Goal: Task Accomplishment & Management: Manage account settings

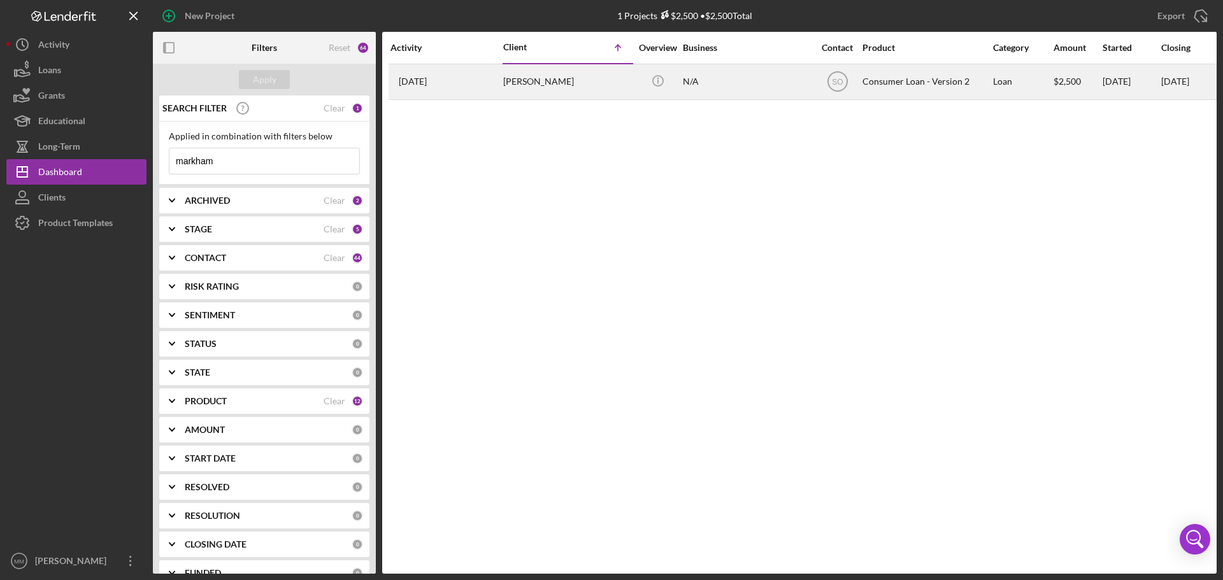
click at [512, 80] on div "[PERSON_NAME]" at bounding box center [566, 82] width 127 height 34
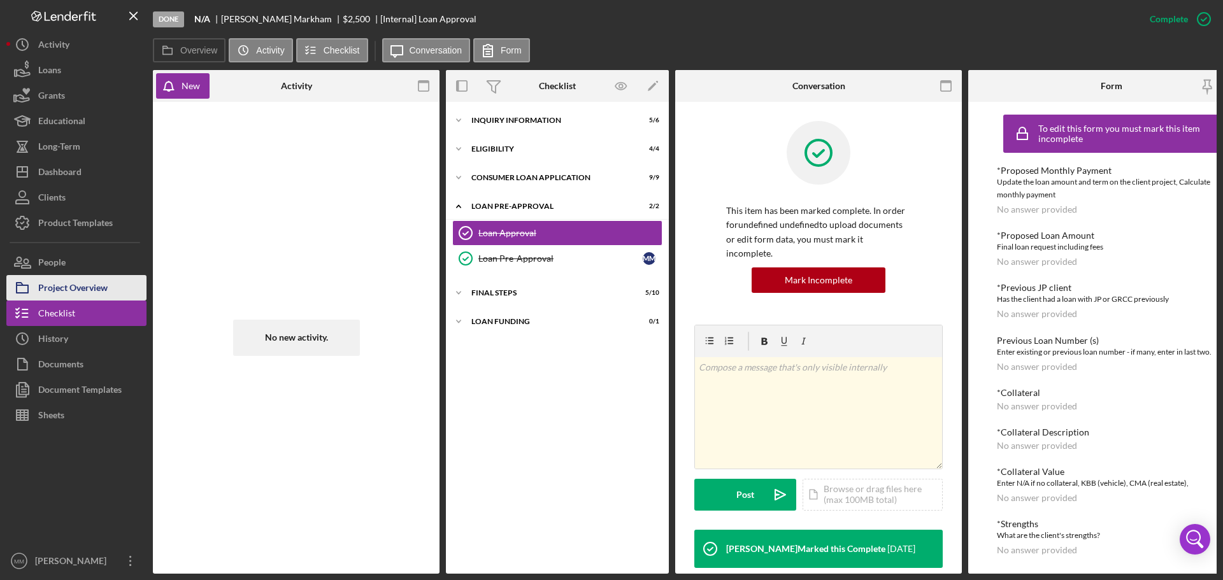
click at [73, 285] on div "Project Overview" at bounding box center [72, 289] width 69 height 29
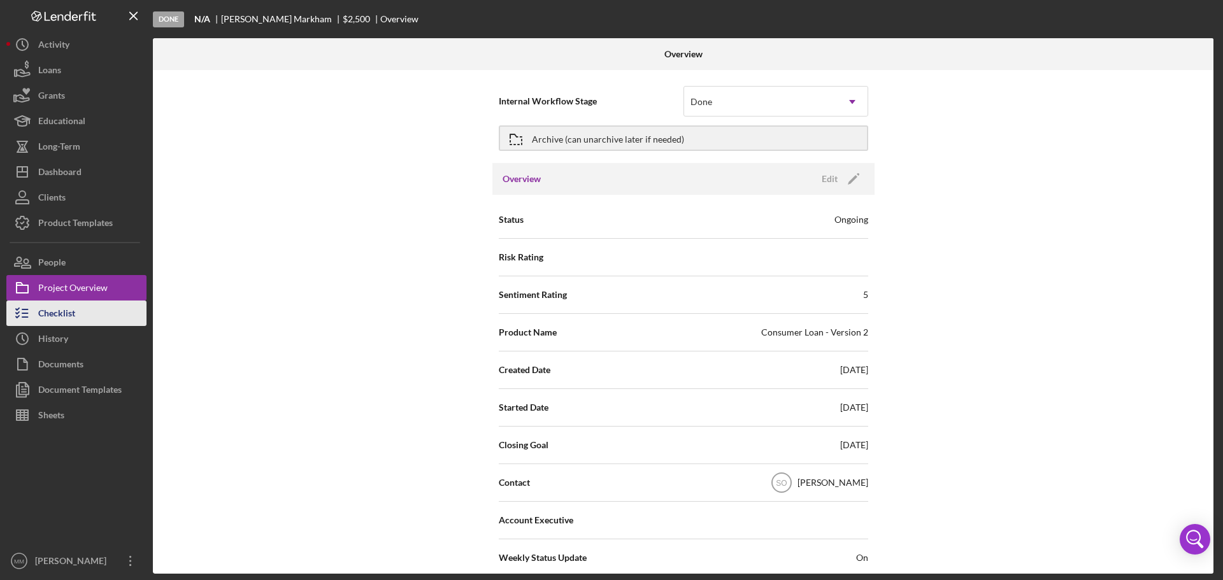
click at [60, 314] on div "Checklist" at bounding box center [56, 315] width 37 height 29
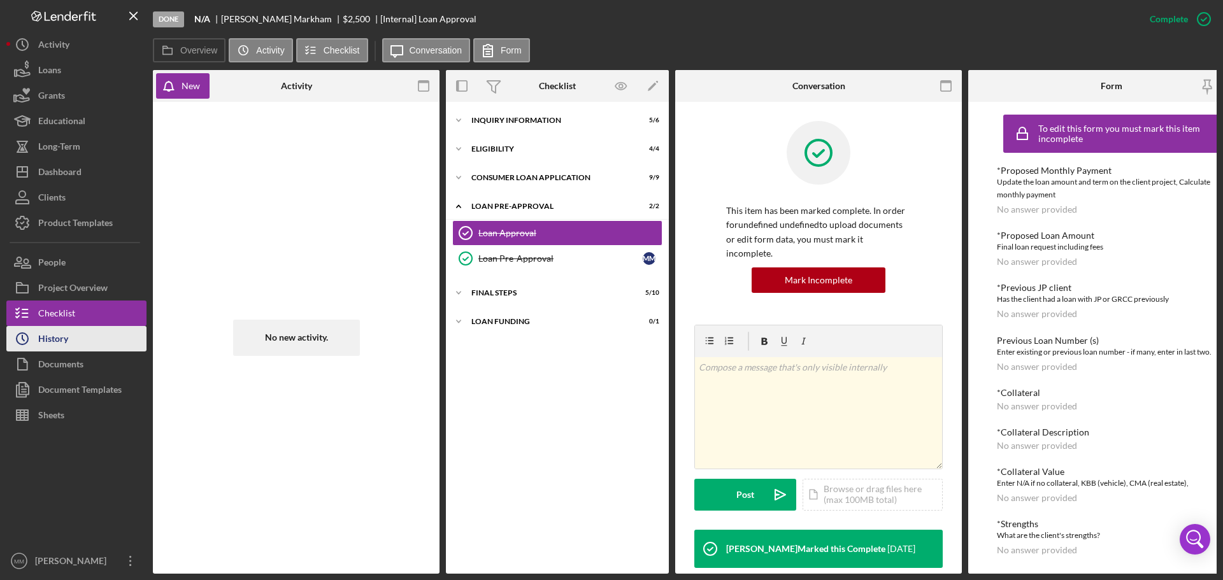
click at [60, 336] on div "History" at bounding box center [53, 340] width 30 height 29
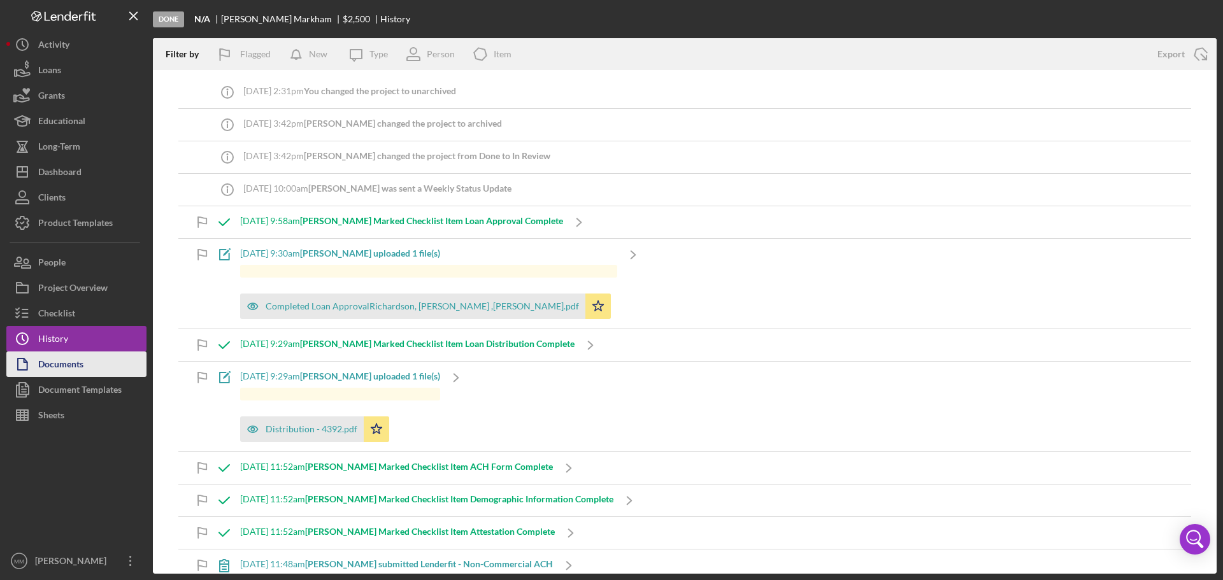
click at [55, 363] on div "Documents" at bounding box center [60, 366] width 45 height 29
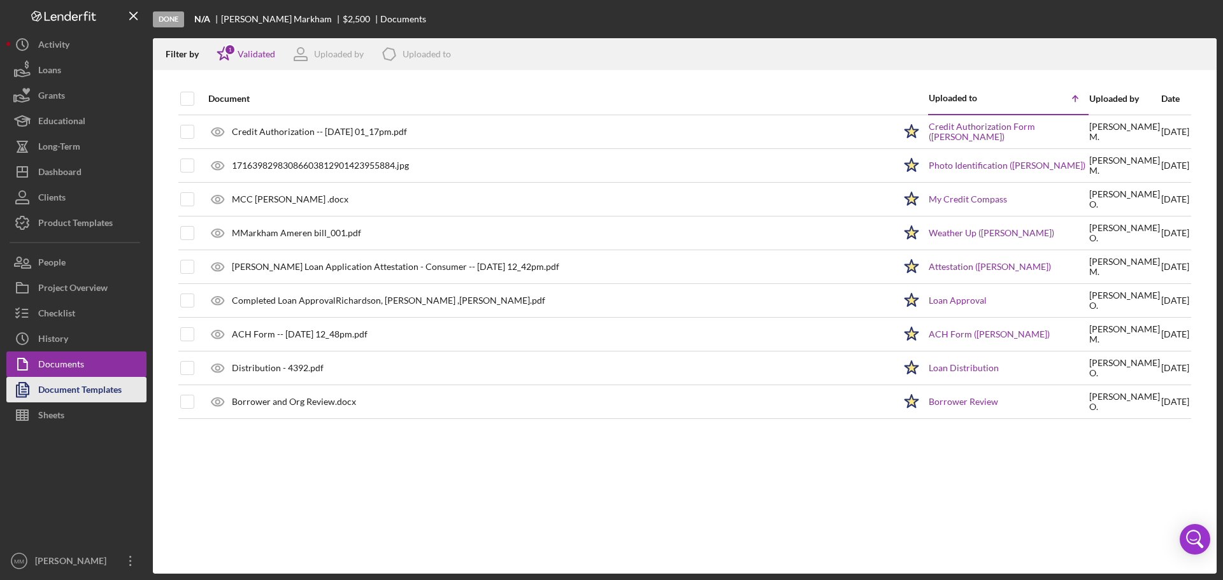
click at [55, 390] on div "Document Templates" at bounding box center [79, 391] width 83 height 29
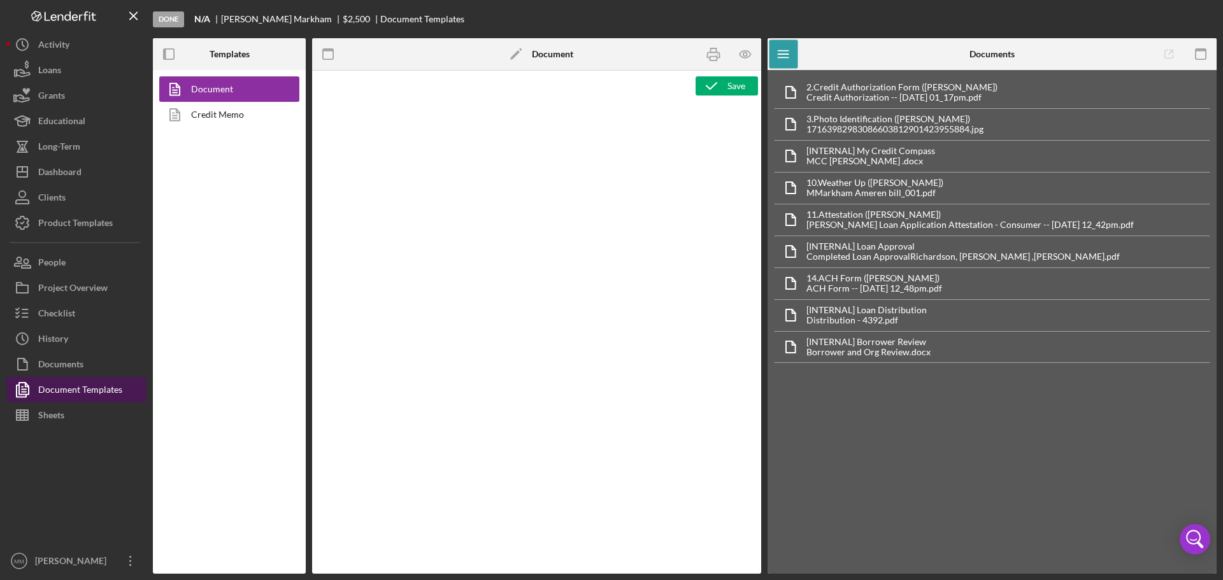
type textarea "<h1>Wiring Instructions</h1> <p style="text-align: left">Borrower Name:&nbsp; <…"
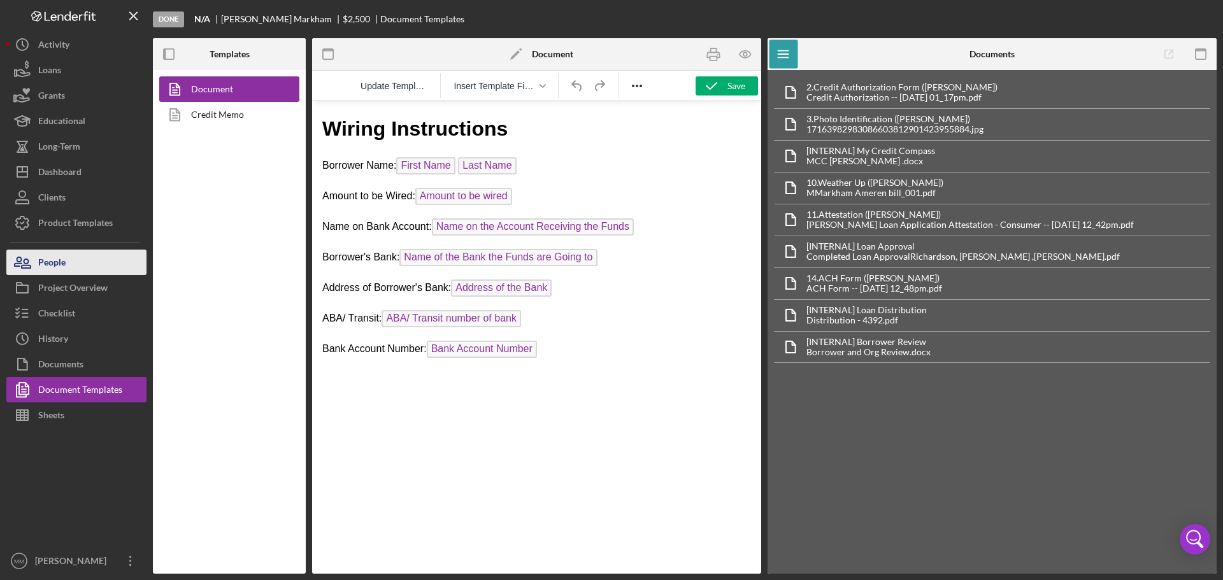
click at [50, 261] on div "People" at bounding box center [51, 264] width 27 height 29
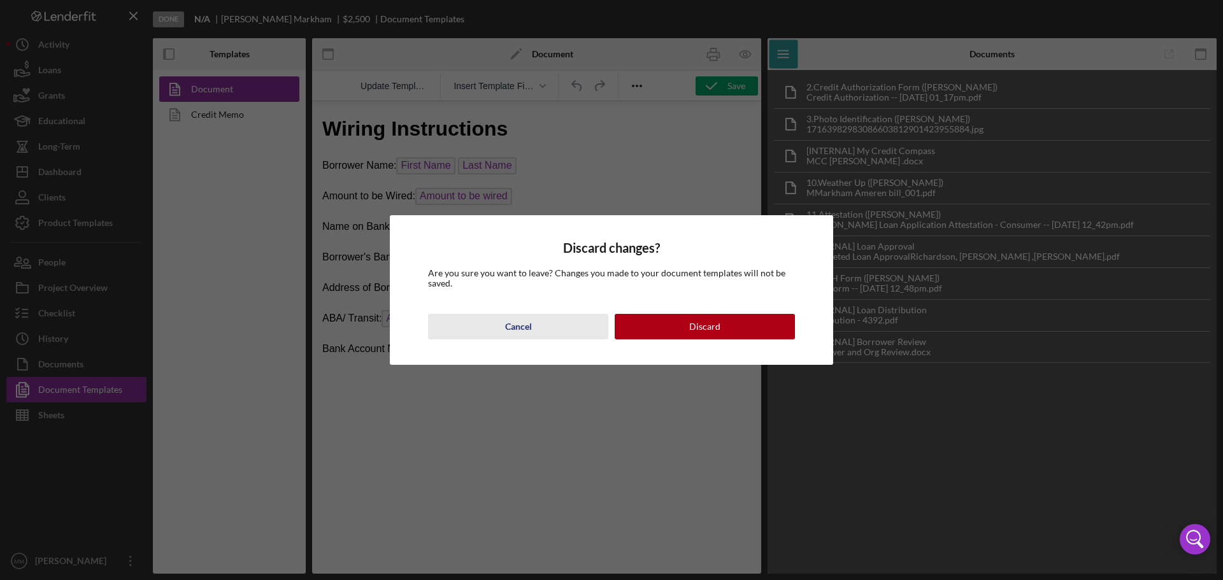
click at [540, 328] on button "Cancel" at bounding box center [518, 326] width 180 height 25
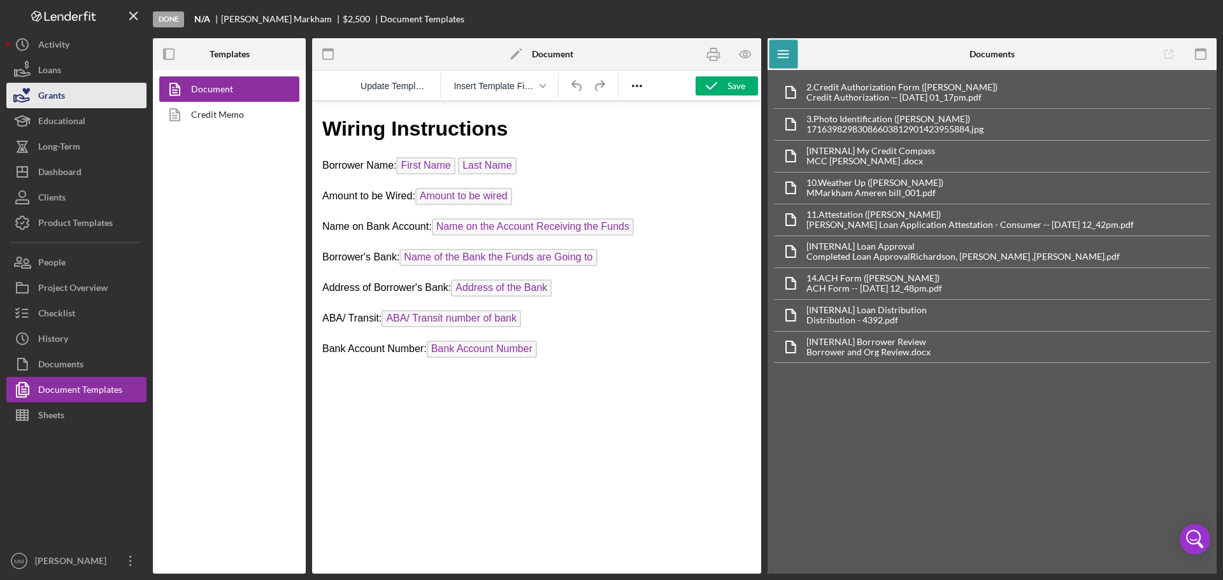
click at [46, 96] on div "Grants" at bounding box center [51, 97] width 27 height 29
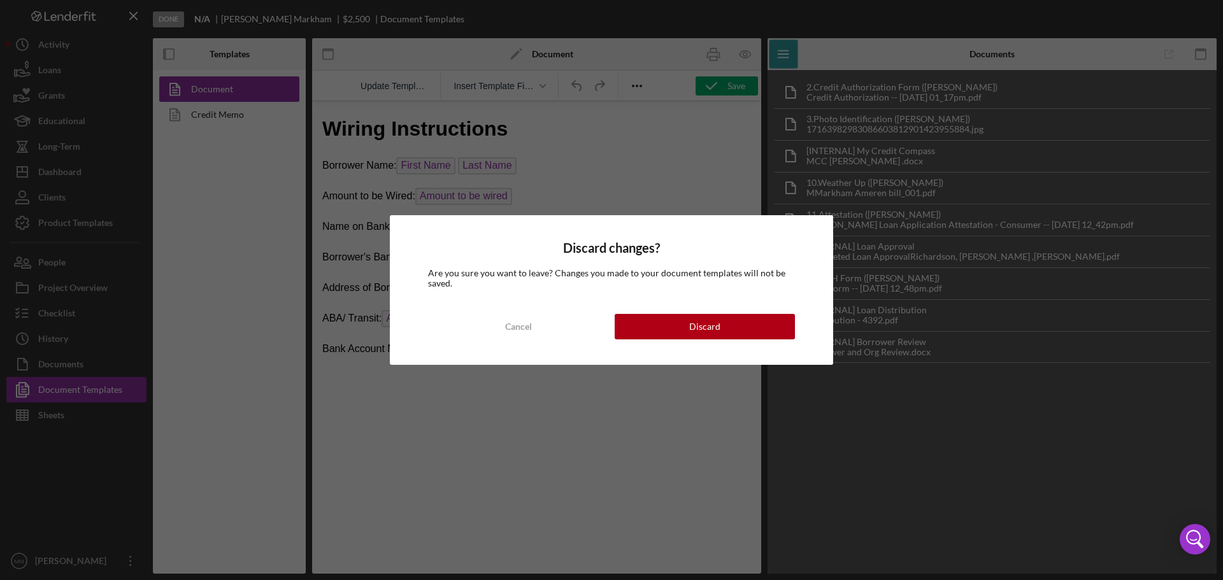
click at [649, 328] on button "Discard" at bounding box center [705, 326] width 180 height 25
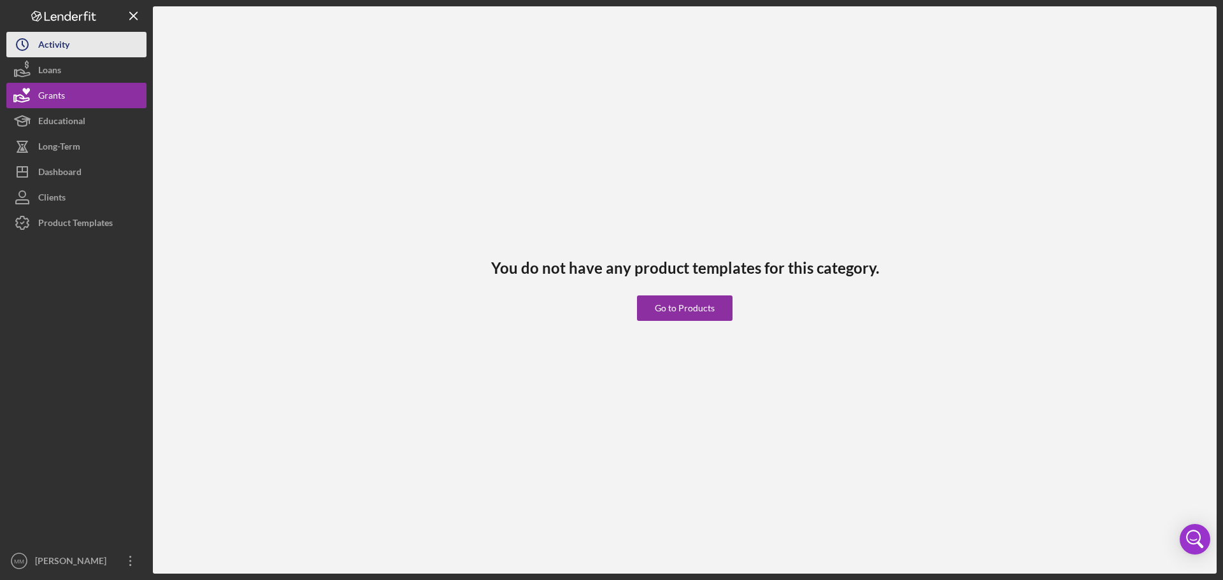
click at [47, 45] on div "Activity" at bounding box center [53, 46] width 31 height 29
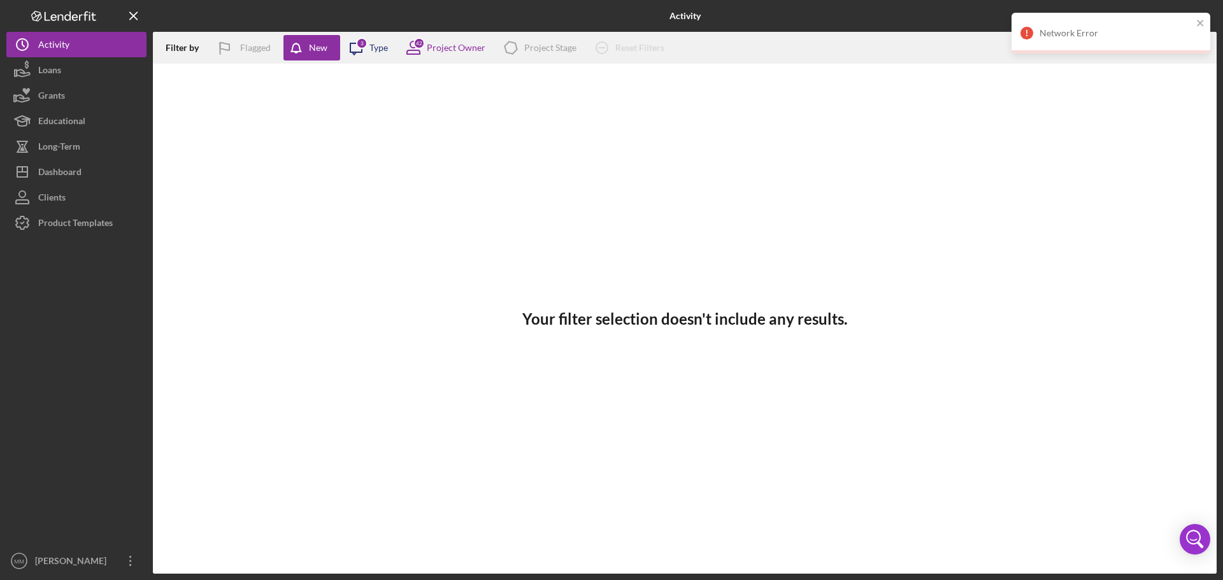
click at [366, 46] on div "3" at bounding box center [361, 43] width 11 height 11
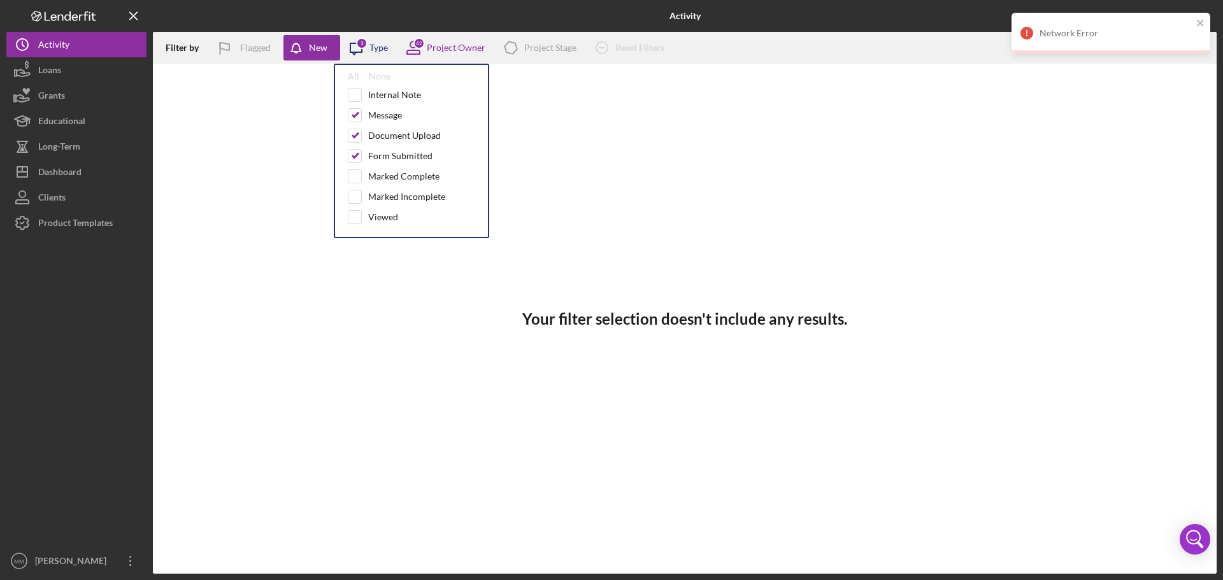
click at [360, 40] on div "3" at bounding box center [361, 43] width 11 height 11
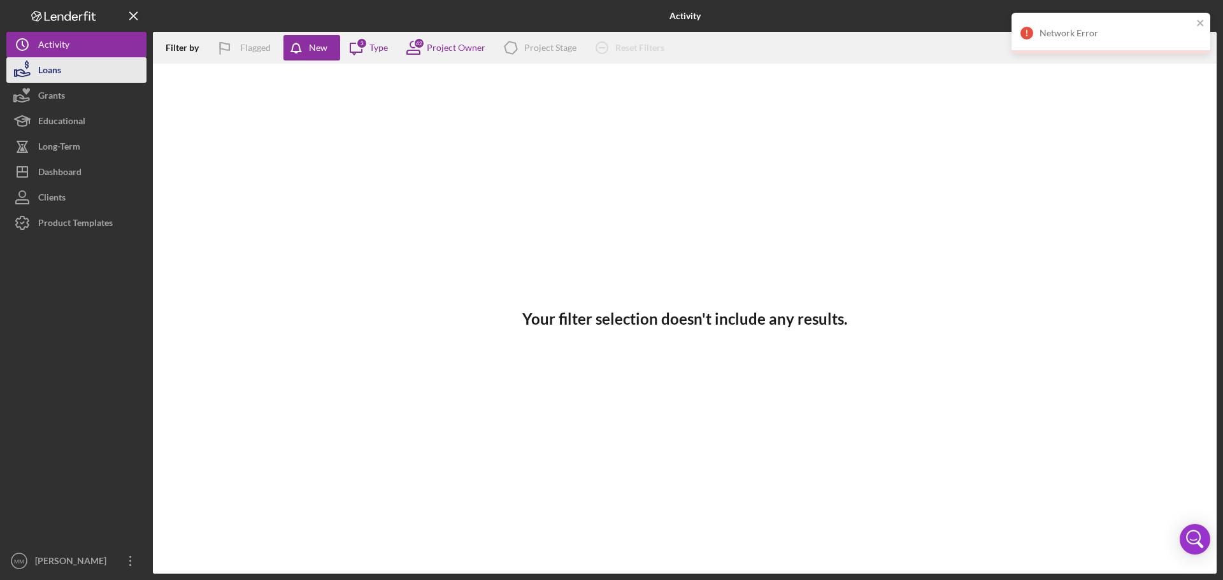
click at [37, 75] on icon "button" at bounding box center [22, 70] width 32 height 32
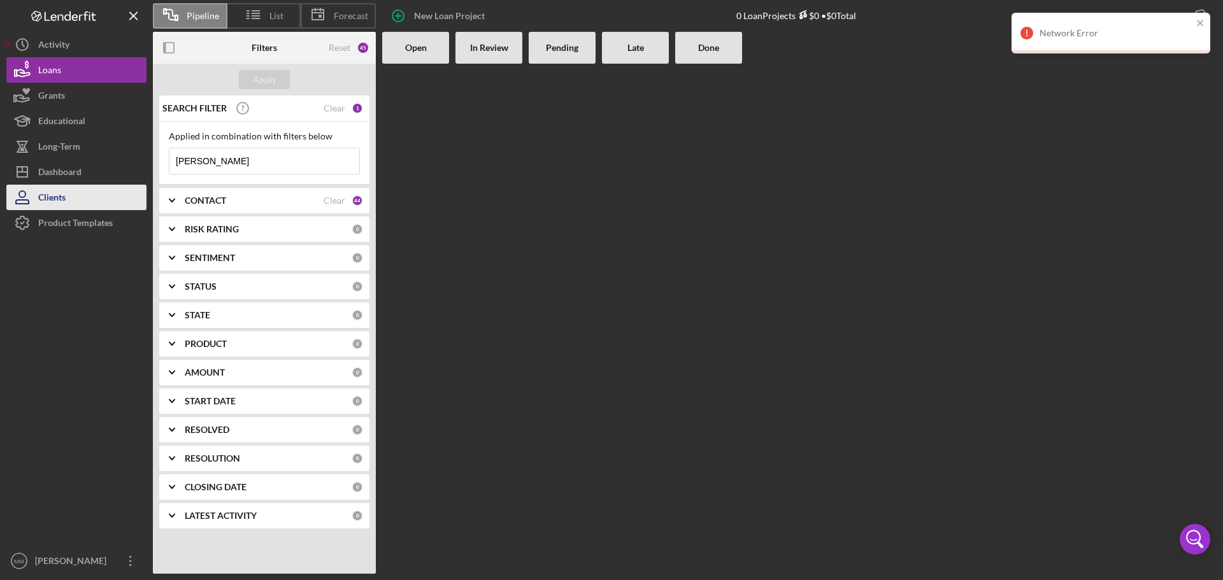
click at [50, 199] on div "Clients" at bounding box center [51, 199] width 27 height 29
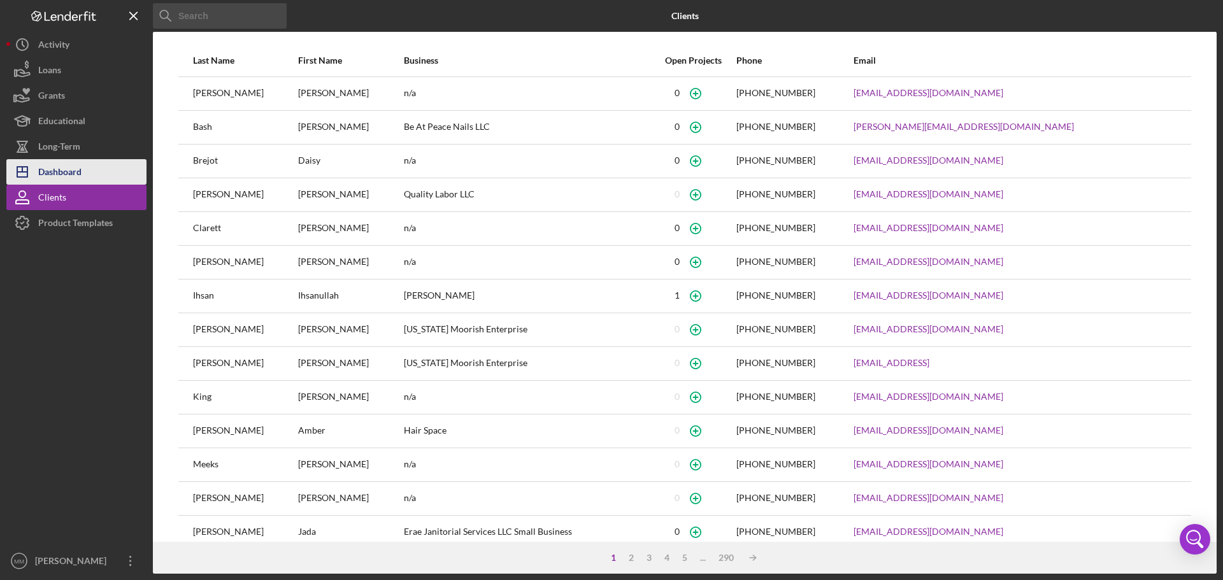
click at [63, 173] on div "Dashboard" at bounding box center [59, 173] width 43 height 29
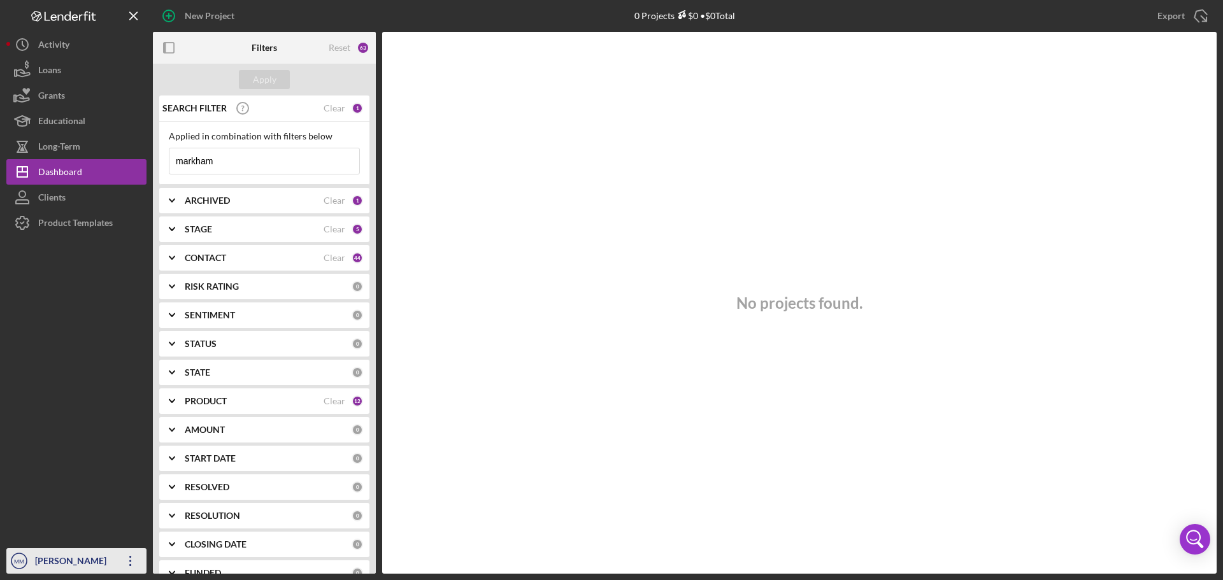
click at [129, 556] on icon "Icon/Overflow" at bounding box center [131, 561] width 32 height 32
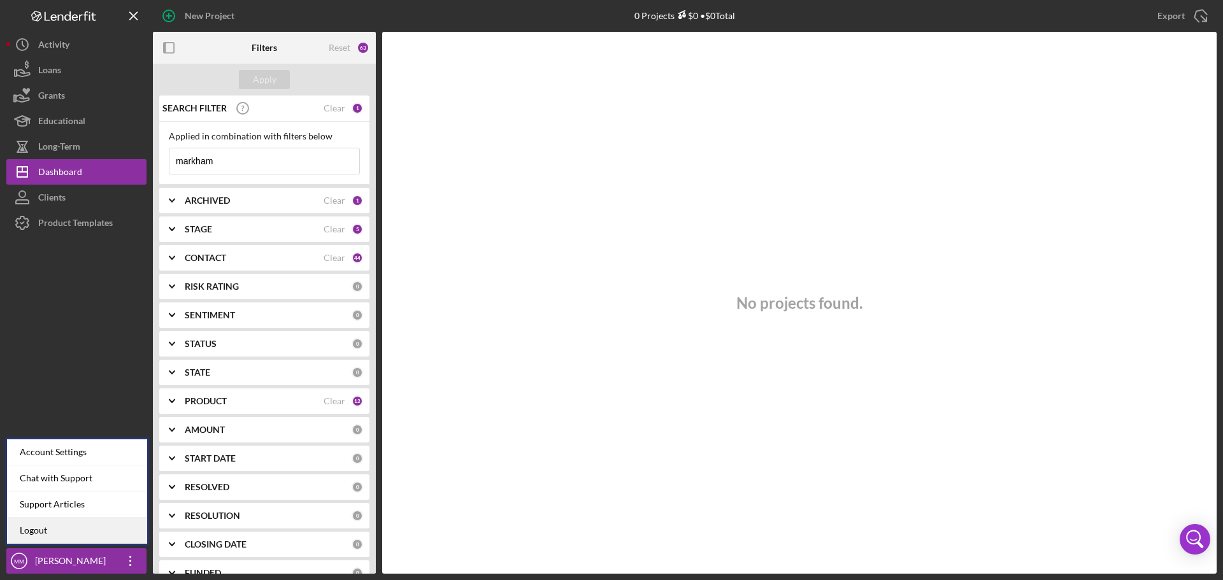
click at [42, 533] on link "Logout" at bounding box center [77, 531] width 140 height 26
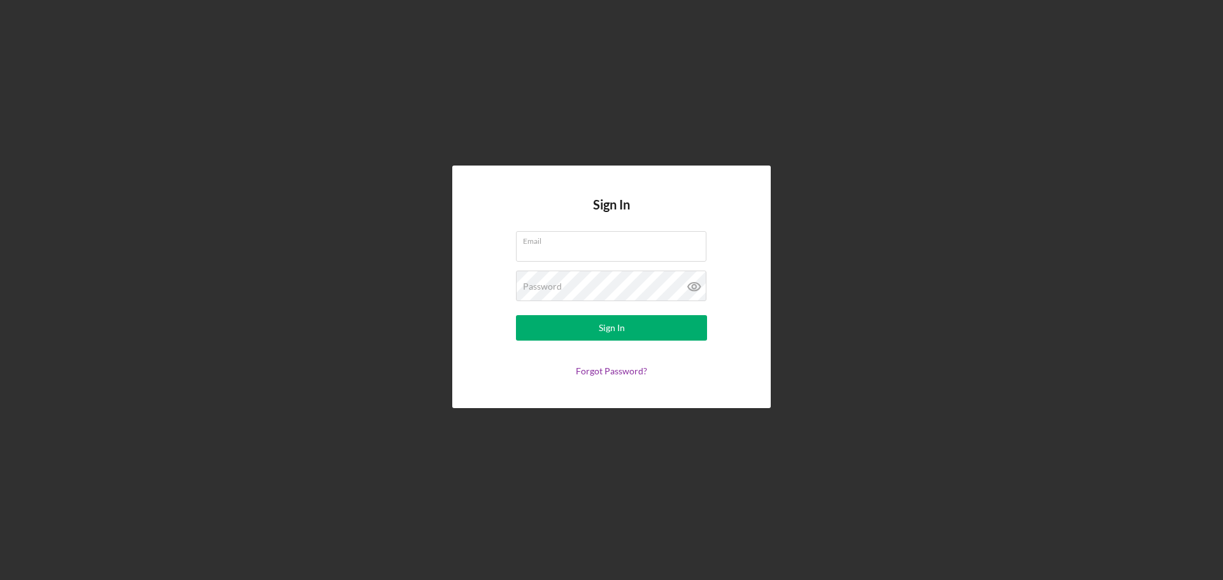
type input "[EMAIL_ADDRESS][DOMAIN_NAME]"
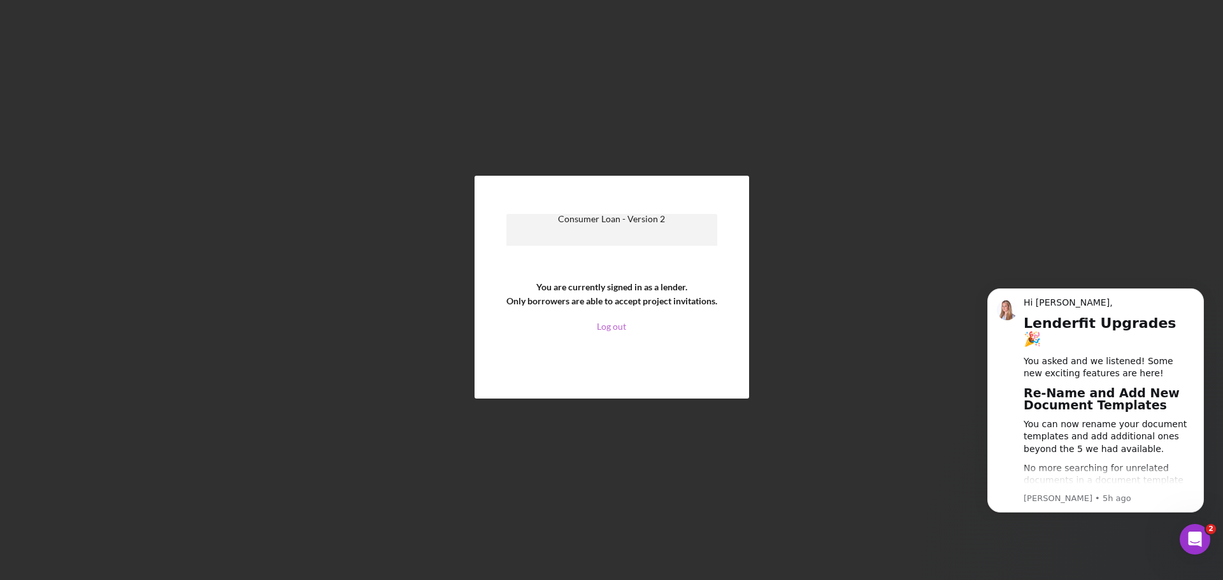
click at [611, 327] on link "Log out" at bounding box center [611, 327] width 29 height 10
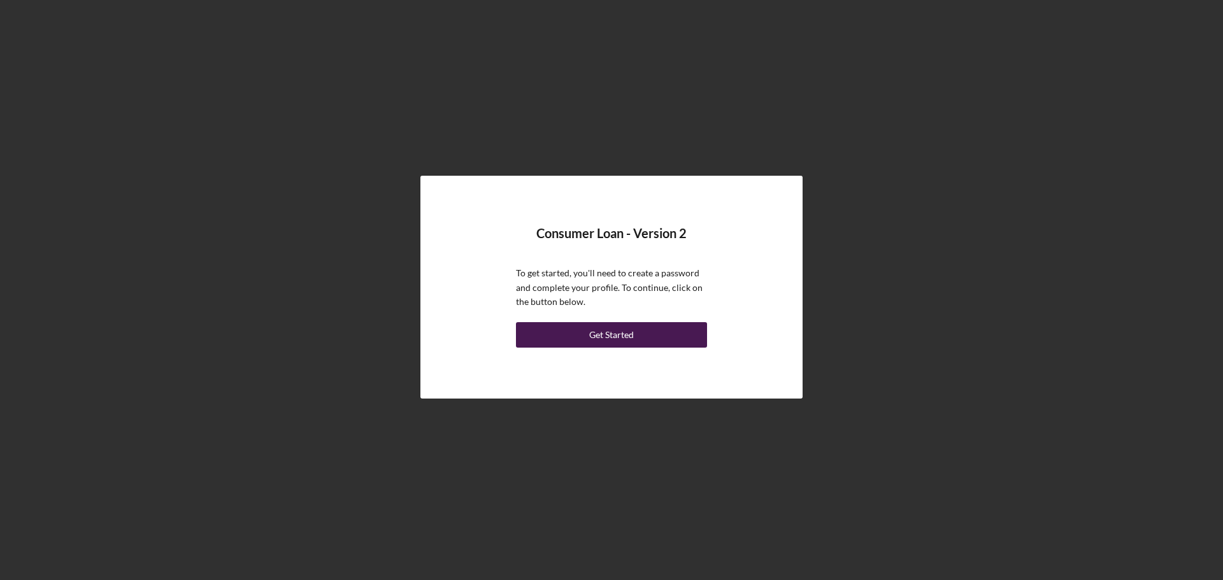
click at [636, 333] on button "Get Started" at bounding box center [611, 334] width 191 height 25
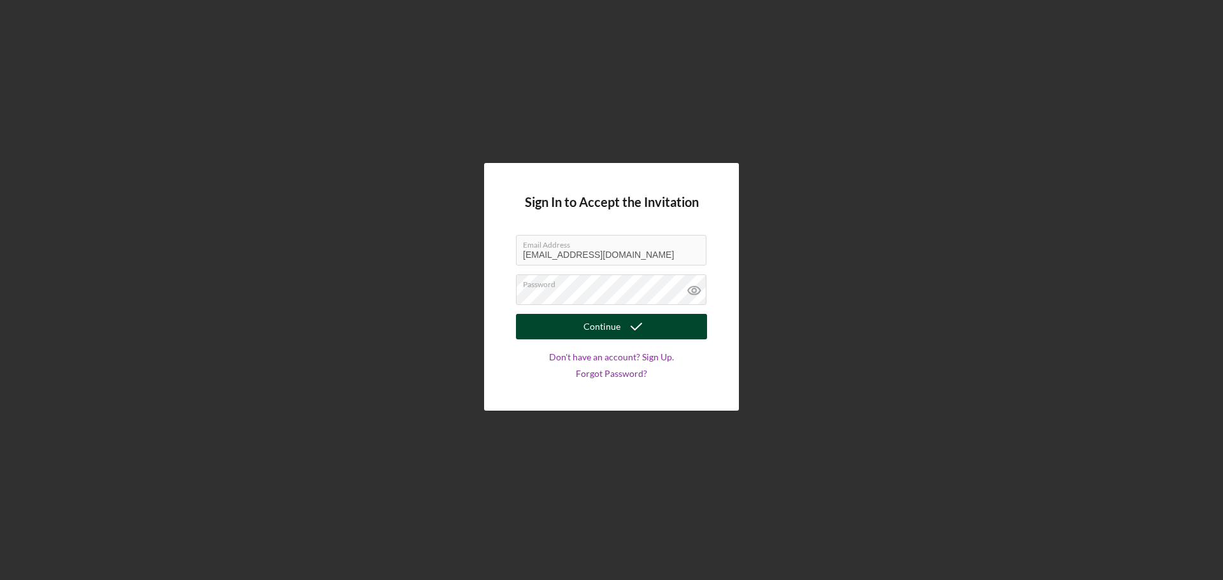
click at [568, 326] on button "Continue" at bounding box center [611, 326] width 191 height 25
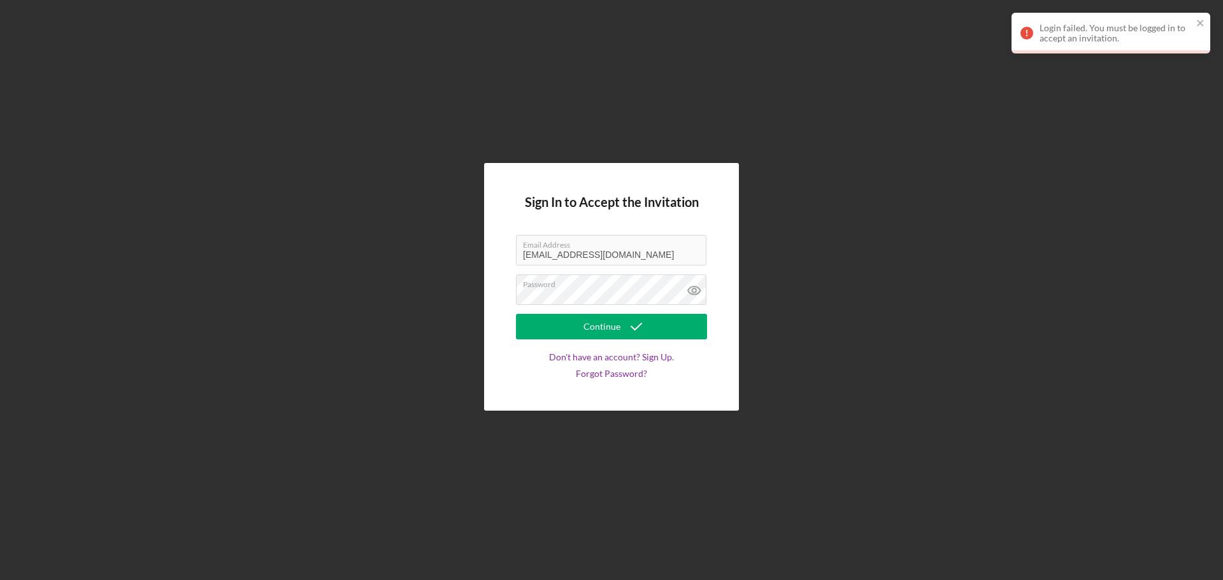
click at [1195, 22] on div "Login failed. You must be logged in to accept an invitation." at bounding box center [1107, 33] width 180 height 28
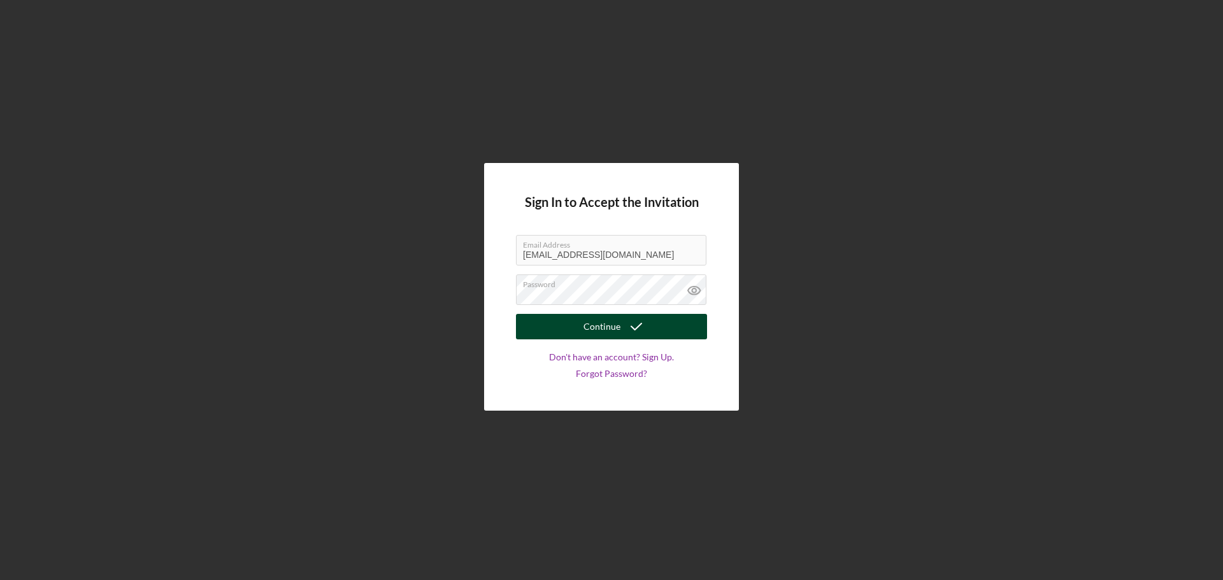
click at [648, 326] on icon "submit" at bounding box center [637, 327] width 32 height 32
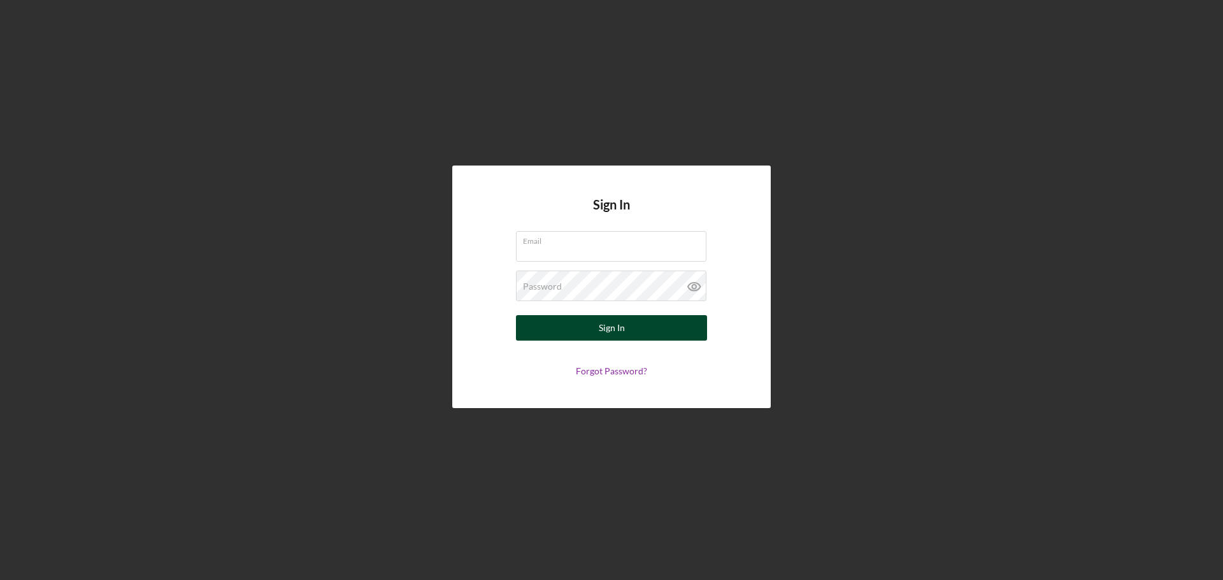
type input "[EMAIL_ADDRESS][DOMAIN_NAME]"
click at [624, 331] on button "Sign In" at bounding box center [611, 327] width 191 height 25
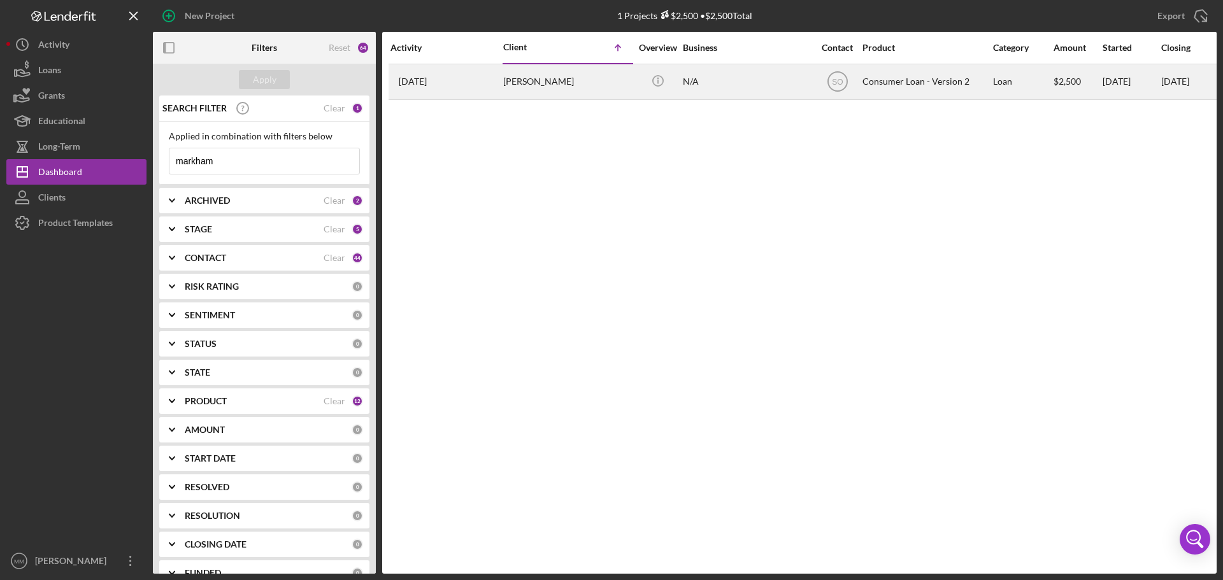
click at [528, 86] on div "[PERSON_NAME]" at bounding box center [566, 82] width 127 height 34
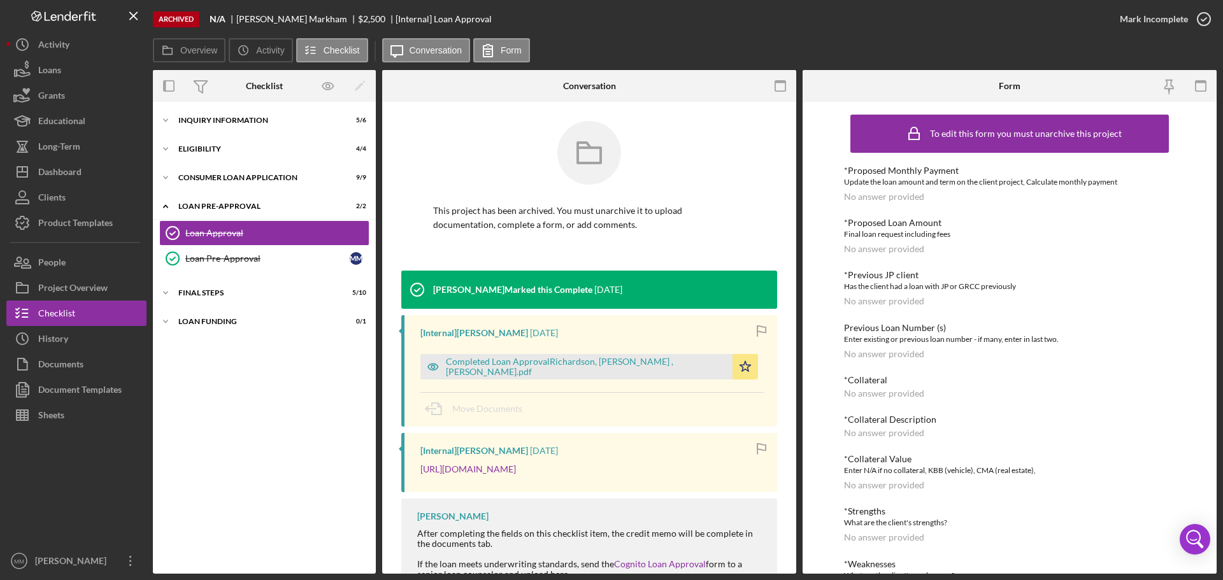
click at [179, 22] on div "Archived" at bounding box center [176, 19] width 47 height 16
click at [137, 17] on icon "Icon/Menu Close" at bounding box center [134, 16] width 29 height 29
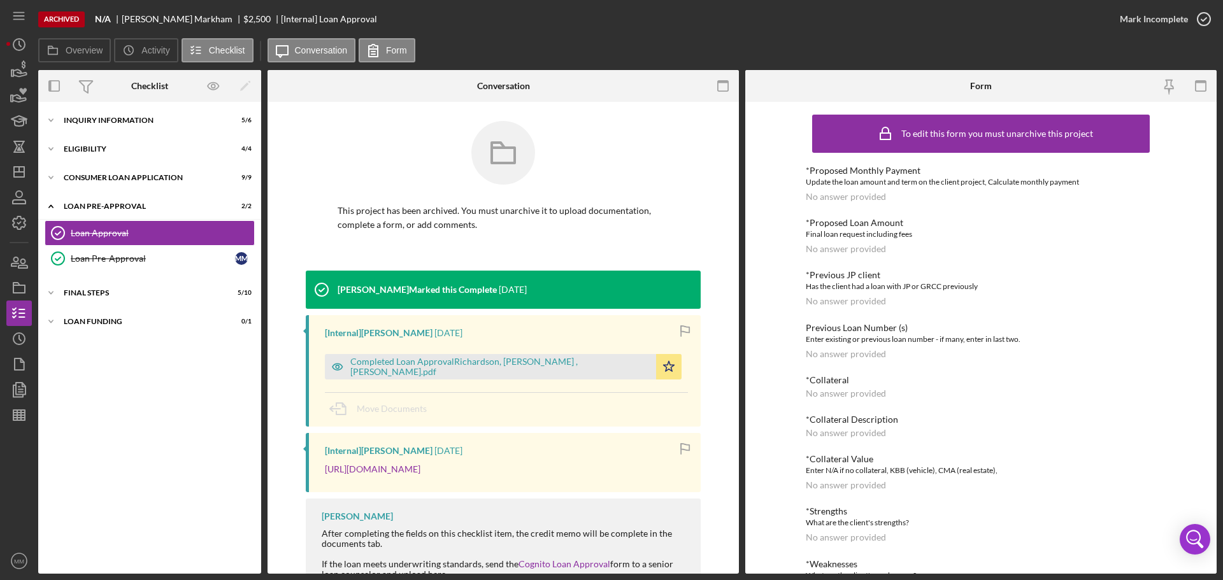
click at [58, 18] on div "Archived" at bounding box center [61, 19] width 47 height 16
click at [18, 47] on icon "Icon/History" at bounding box center [19, 45] width 32 height 32
click at [18, 173] on icon "Icon/Dashboard" at bounding box center [19, 172] width 32 height 32
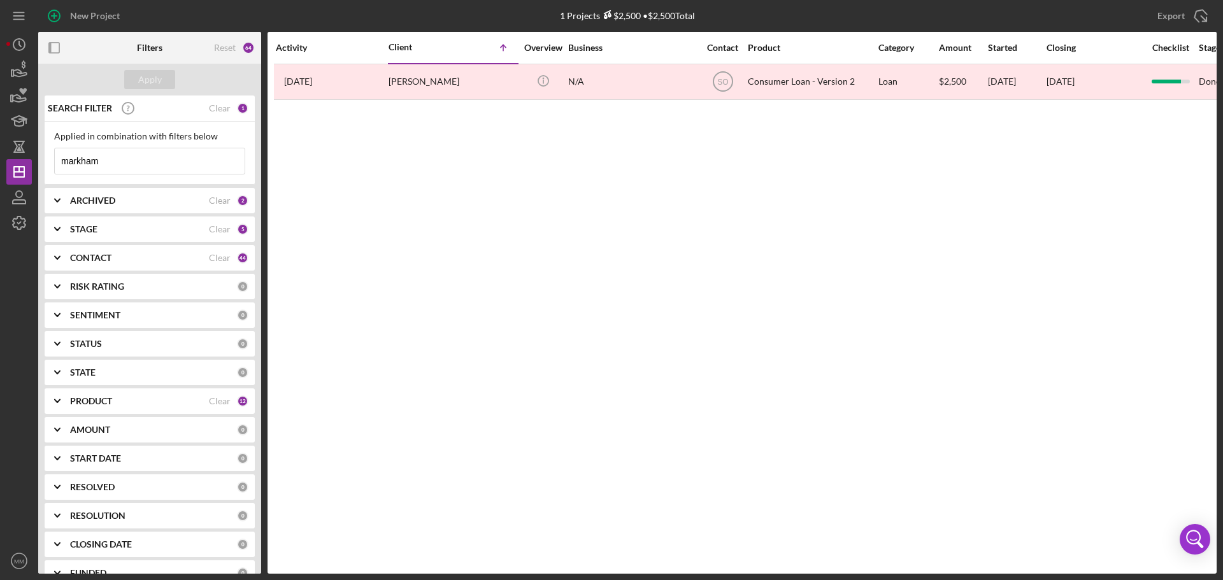
click at [94, 201] on b "ARCHIVED" at bounding box center [92, 201] width 45 height 10
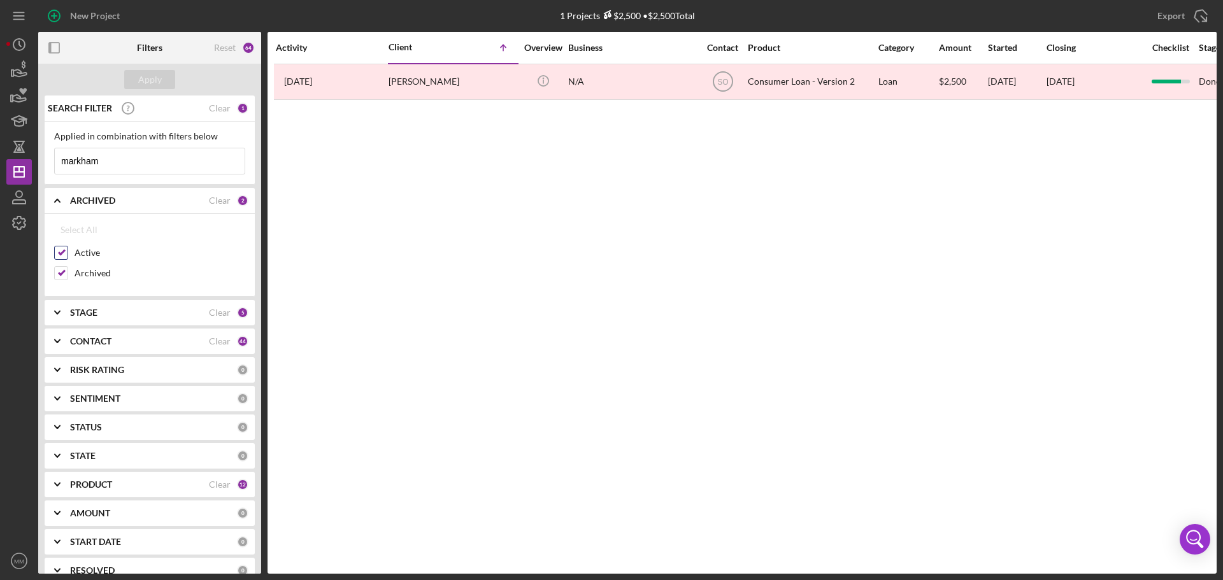
click at [61, 248] on input "Active" at bounding box center [61, 253] width 13 height 13
checkbox input "false"
click at [64, 271] on input "Archived" at bounding box center [61, 273] width 13 height 13
checkbox input "false"
click at [61, 253] on input "Active" at bounding box center [61, 253] width 13 height 13
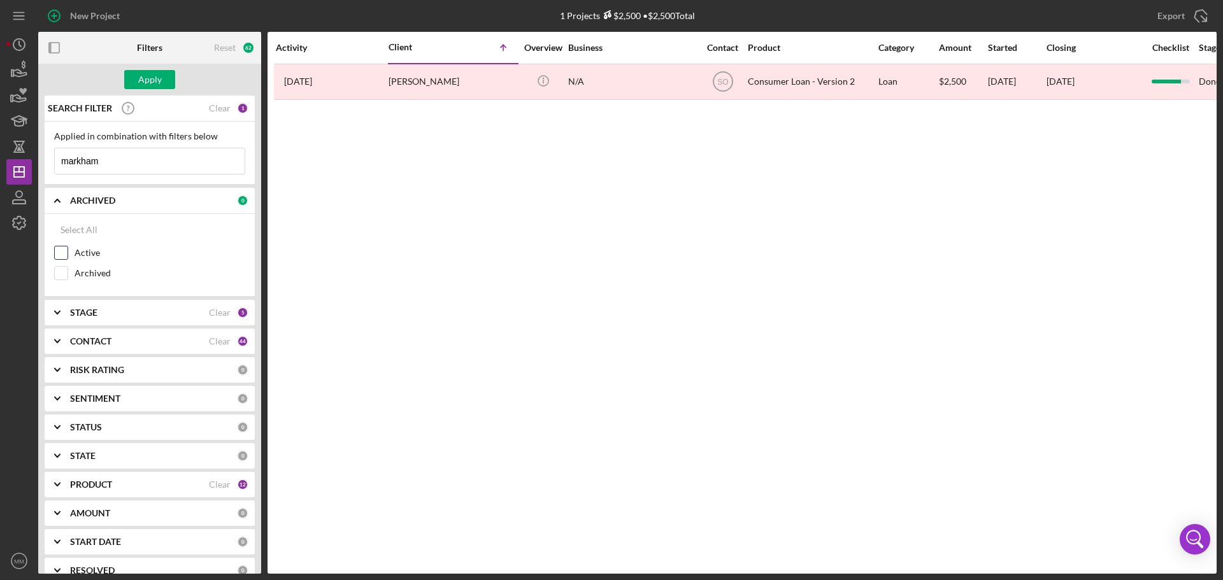
checkbox input "true"
click at [146, 76] on div "Apply" at bounding box center [150, 79] width 24 height 19
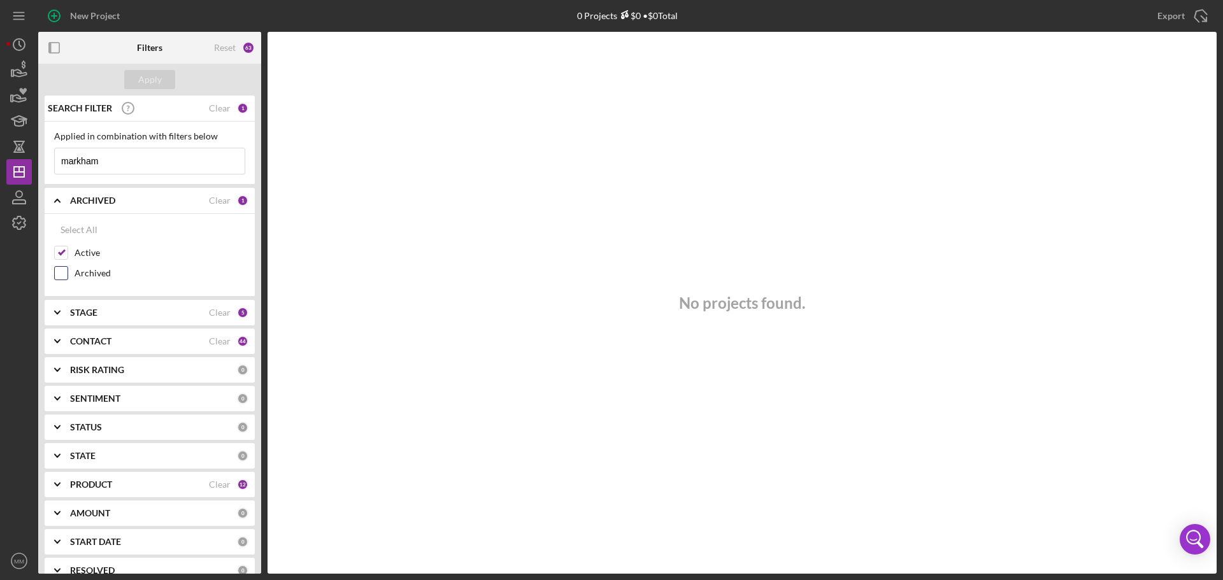
click at [65, 268] on input "Archived" at bounding box center [61, 273] width 13 height 13
checkbox input "true"
click at [63, 254] on input "Active" at bounding box center [61, 253] width 13 height 13
checkbox input "false"
click at [150, 75] on div "Apply" at bounding box center [150, 79] width 24 height 19
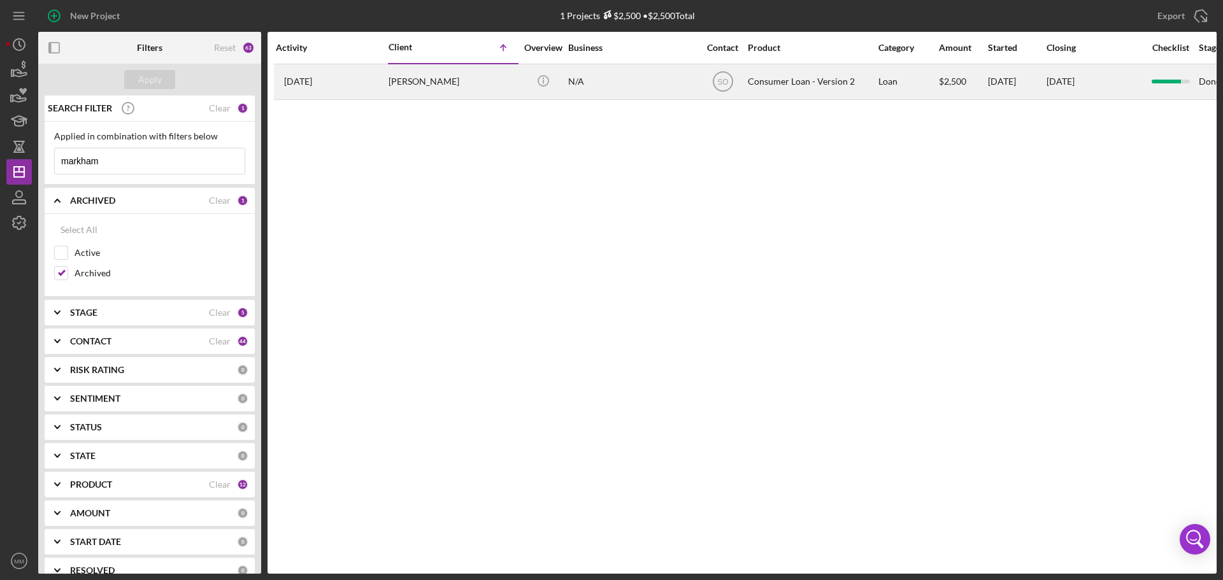
click at [416, 84] on div "Michelle Markham" at bounding box center [452, 82] width 127 height 34
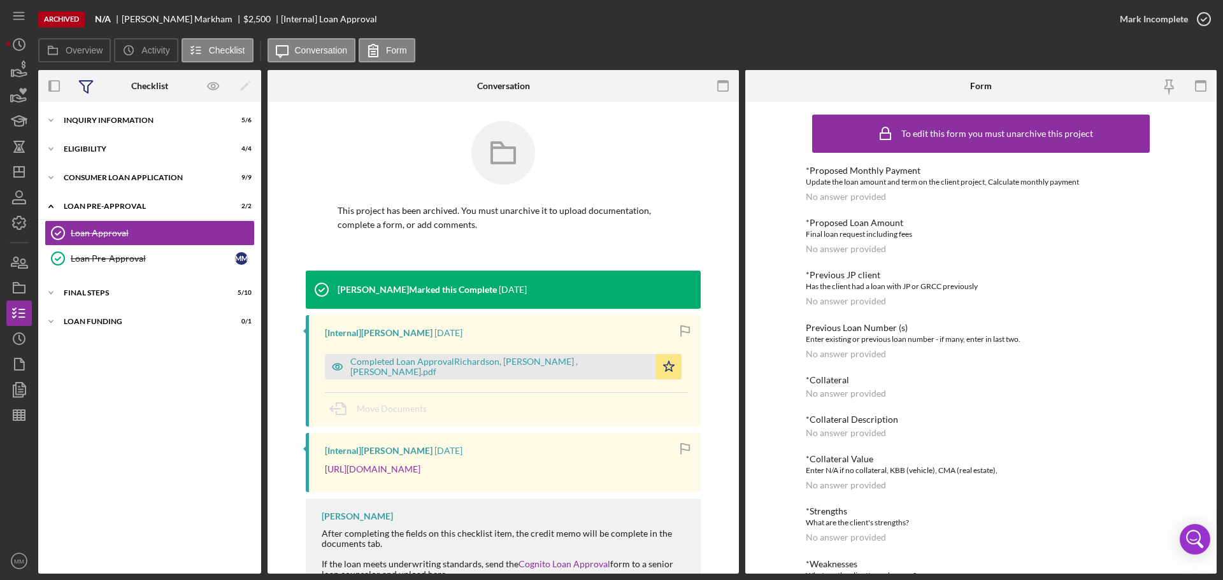
click at [82, 84] on icon at bounding box center [86, 87] width 13 height 12
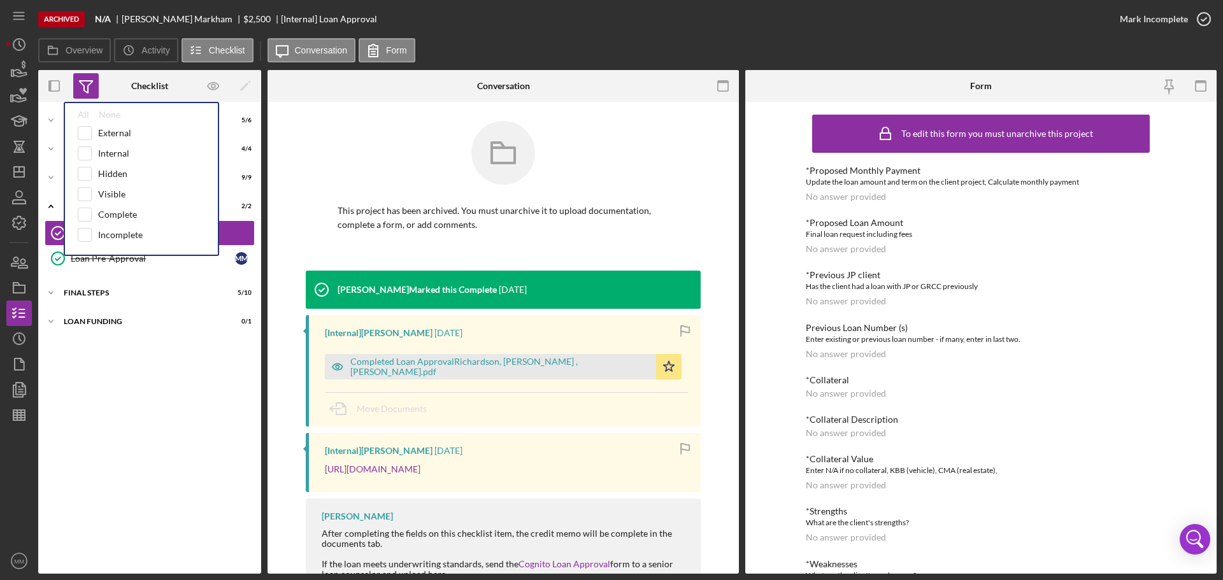
click at [82, 84] on icon at bounding box center [86, 87] width 13 height 12
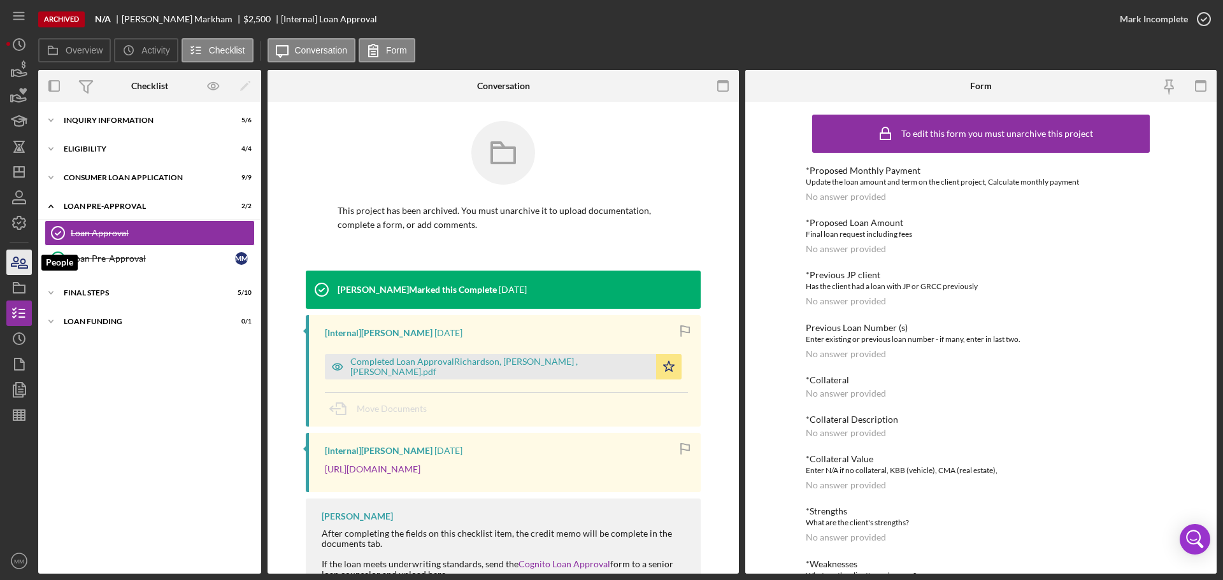
click at [27, 270] on icon "button" at bounding box center [19, 263] width 32 height 32
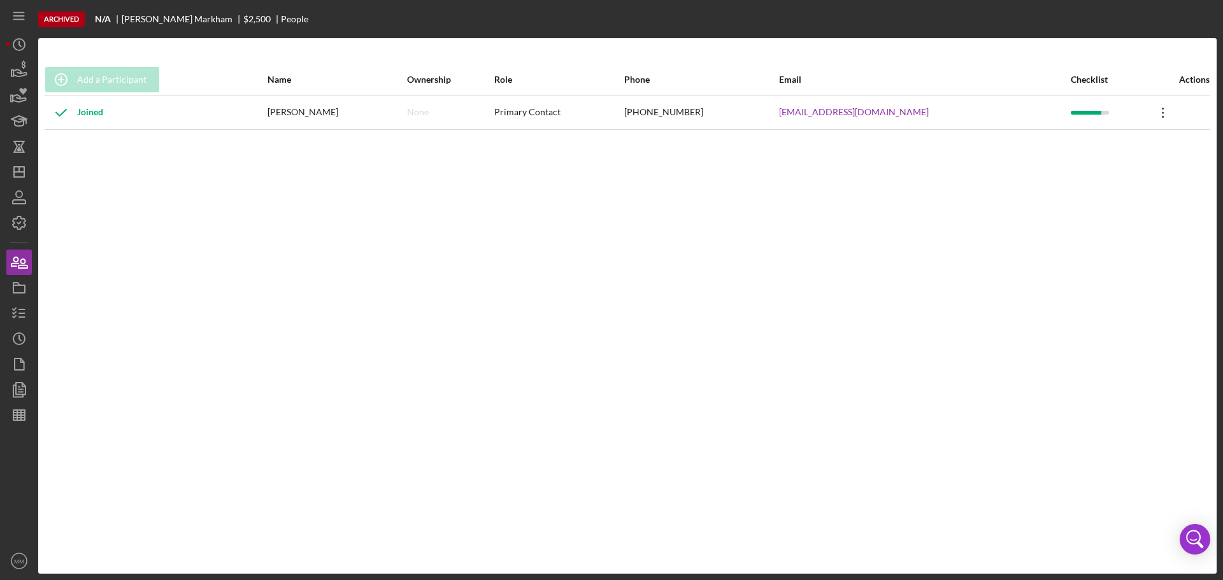
click at [1148, 115] on icon "Icon/Overflow" at bounding box center [1164, 113] width 32 height 32
click at [1155, 107] on icon "Icon/Overflow" at bounding box center [1164, 113] width 32 height 32
click at [1162, 108] on icon at bounding box center [1163, 113] width 2 height 10
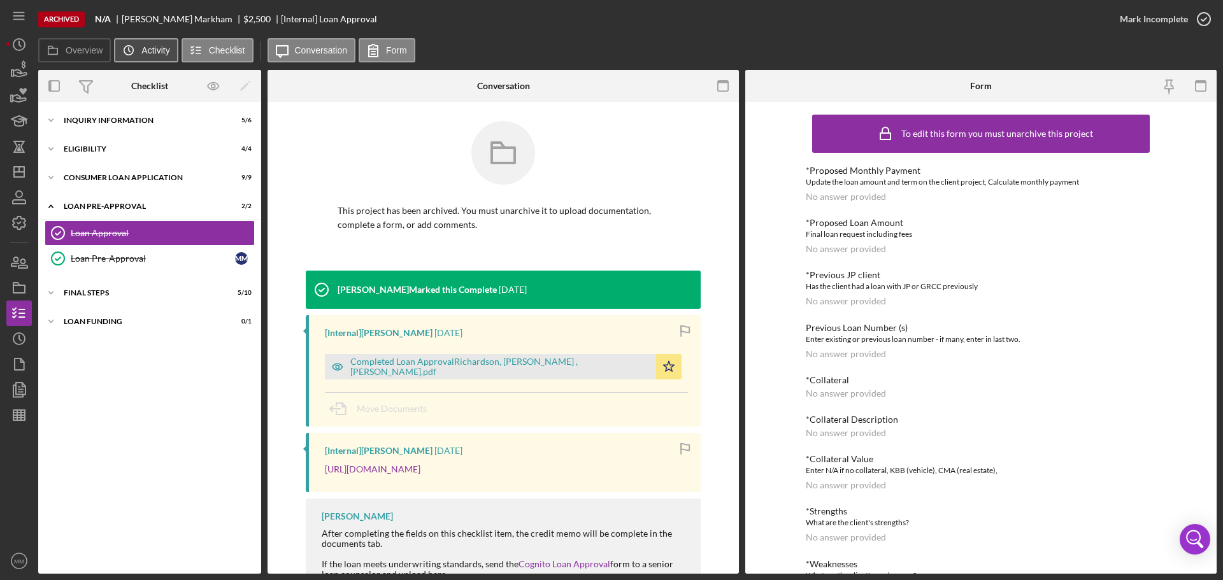
click at [141, 48] on icon "Icon/History" at bounding box center [128, 50] width 25 height 25
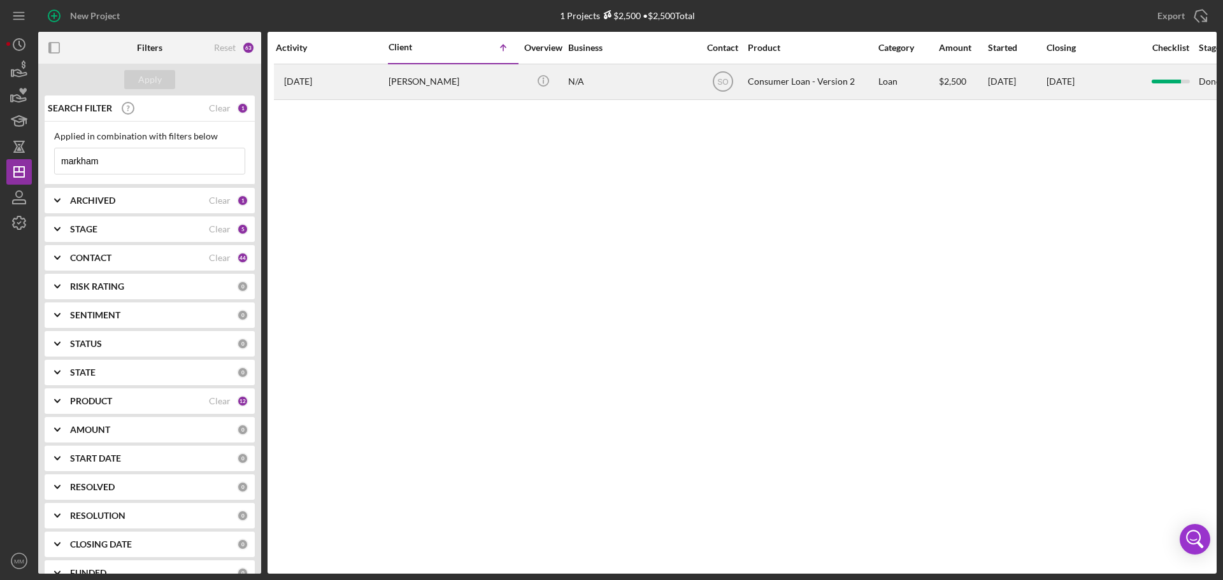
click at [301, 80] on time "1 year ago" at bounding box center [298, 81] width 28 height 10
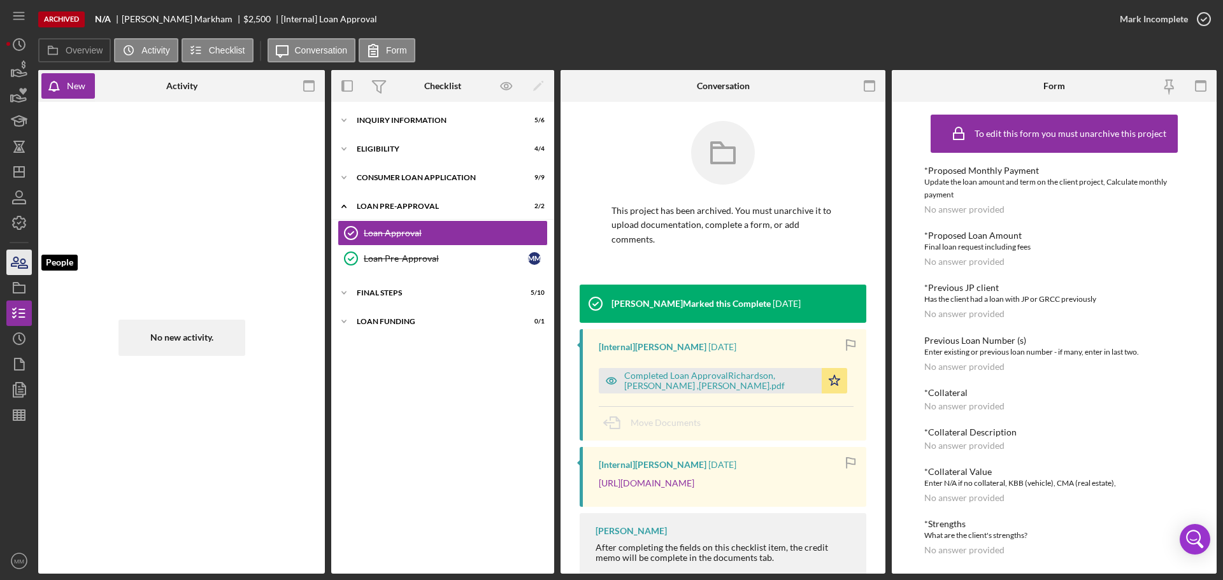
click at [20, 267] on icon "button" at bounding box center [19, 263] width 32 height 32
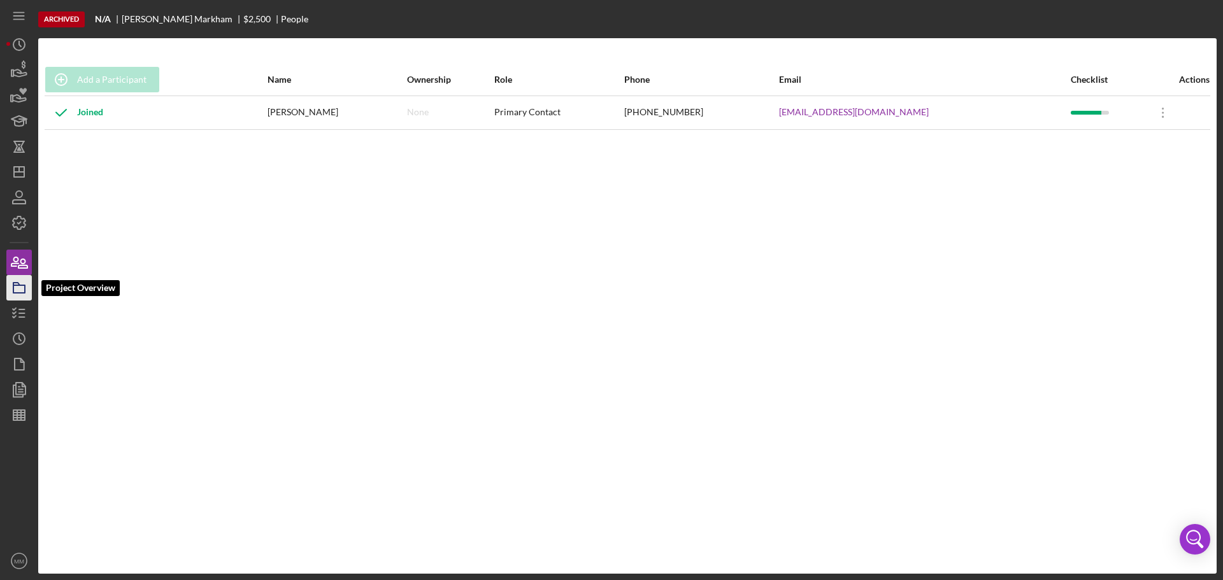
click at [11, 289] on icon "button" at bounding box center [19, 288] width 32 height 32
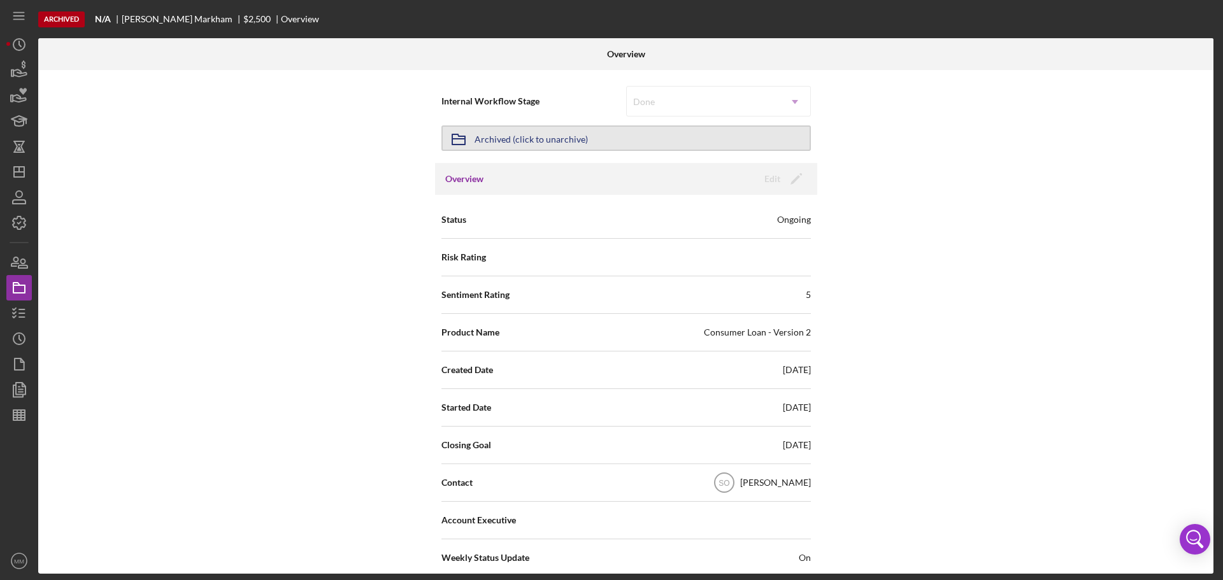
click at [456, 140] on icon "Icon/Archived" at bounding box center [459, 140] width 32 height 32
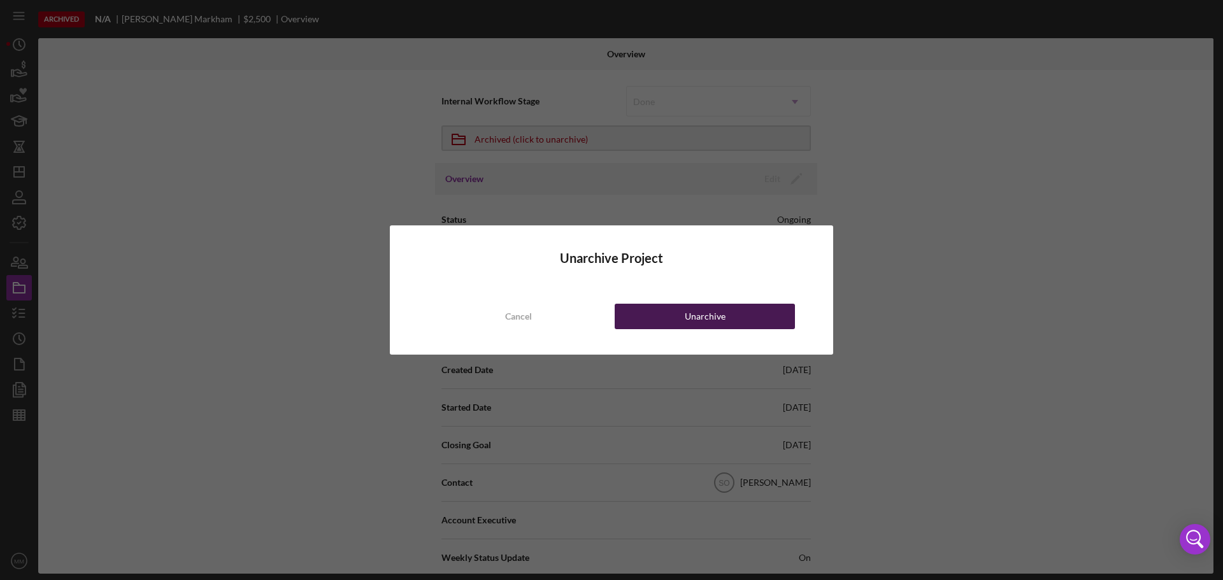
click at [640, 313] on button "Unarchive" at bounding box center [705, 316] width 180 height 25
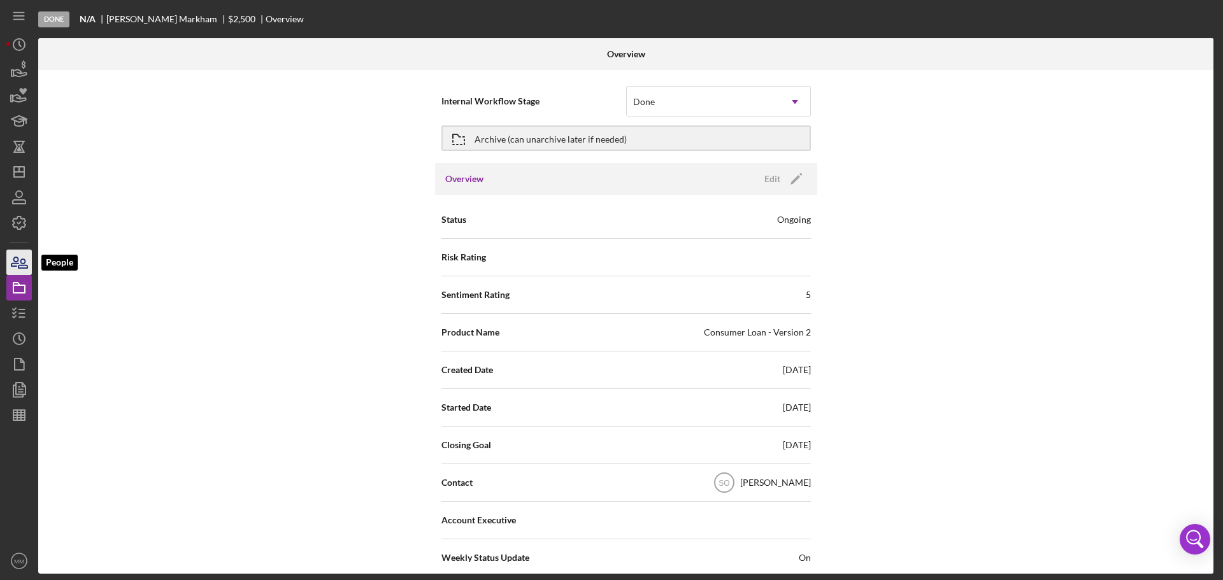
click at [18, 265] on icon "button" at bounding box center [19, 263] width 32 height 32
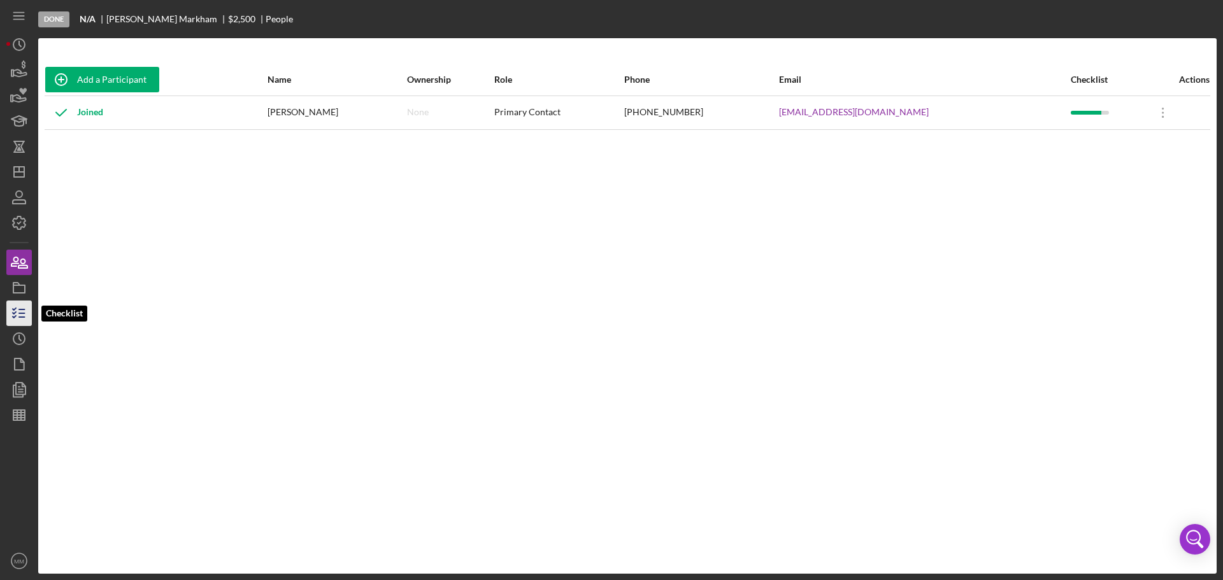
click at [17, 314] on icon "button" at bounding box center [19, 314] width 32 height 32
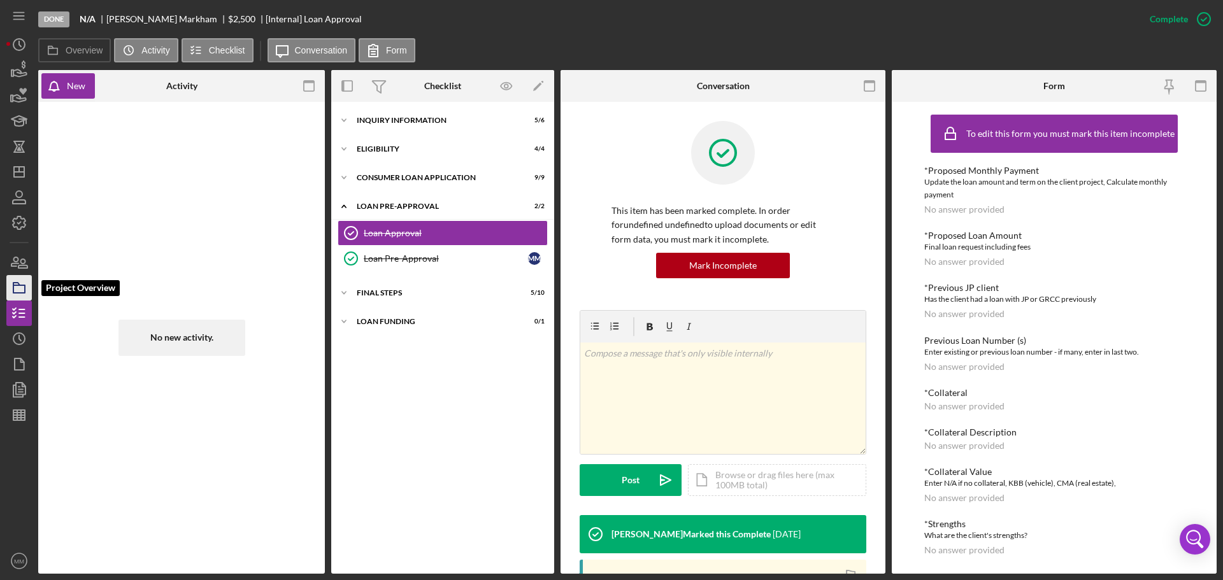
click at [19, 288] on icon "button" at bounding box center [19, 288] width 32 height 32
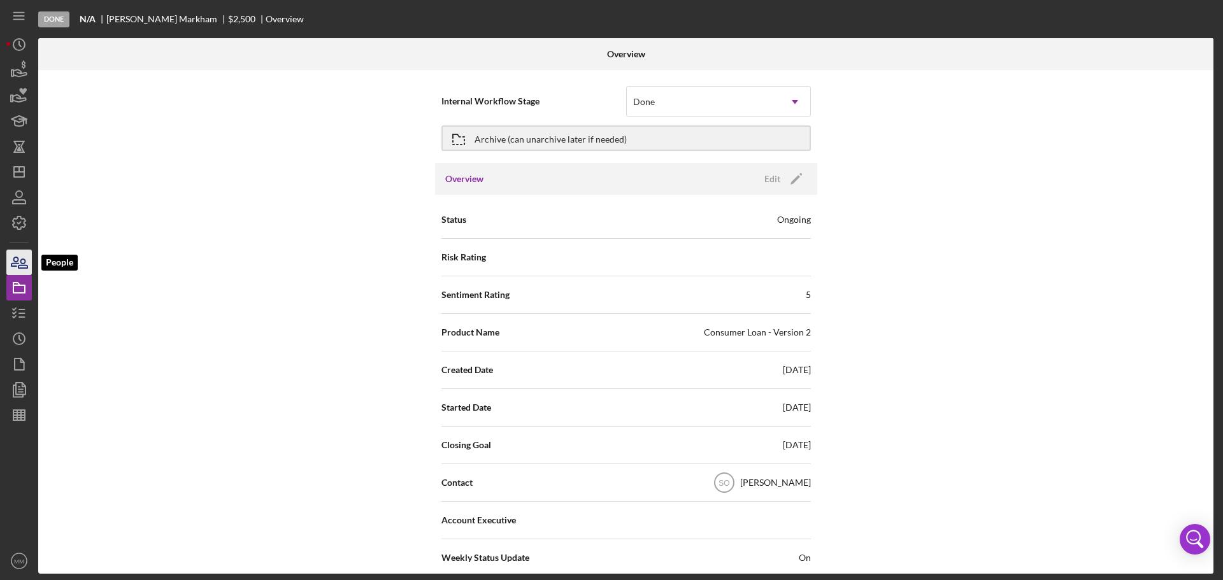
click at [20, 264] on icon "button" at bounding box center [19, 263] width 32 height 32
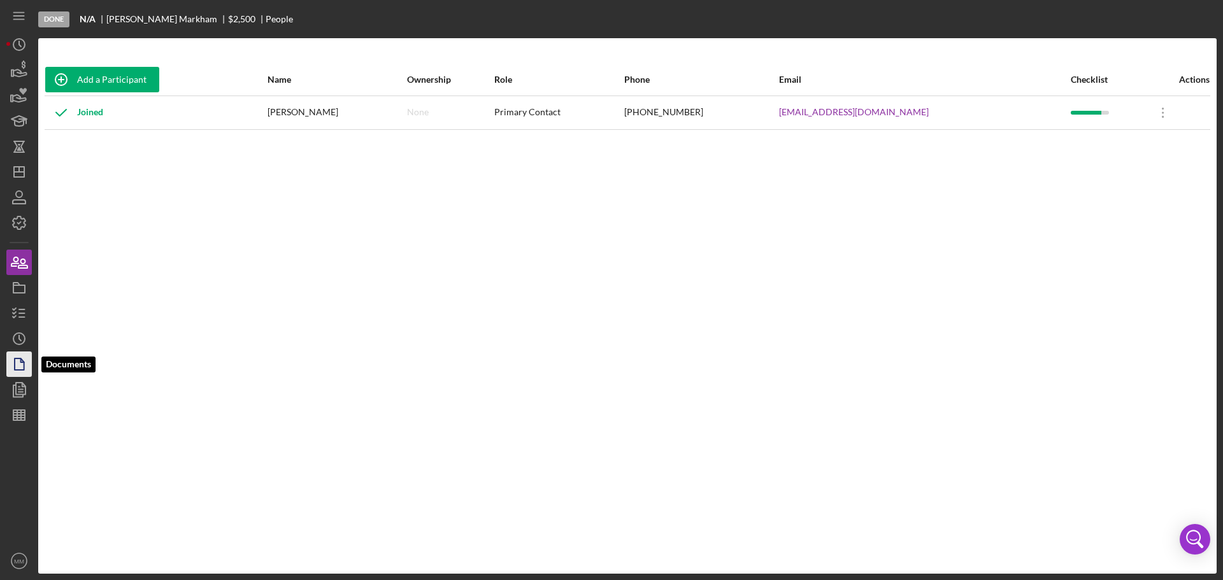
click at [15, 359] on polygon "button" at bounding box center [20, 364] width 10 height 11
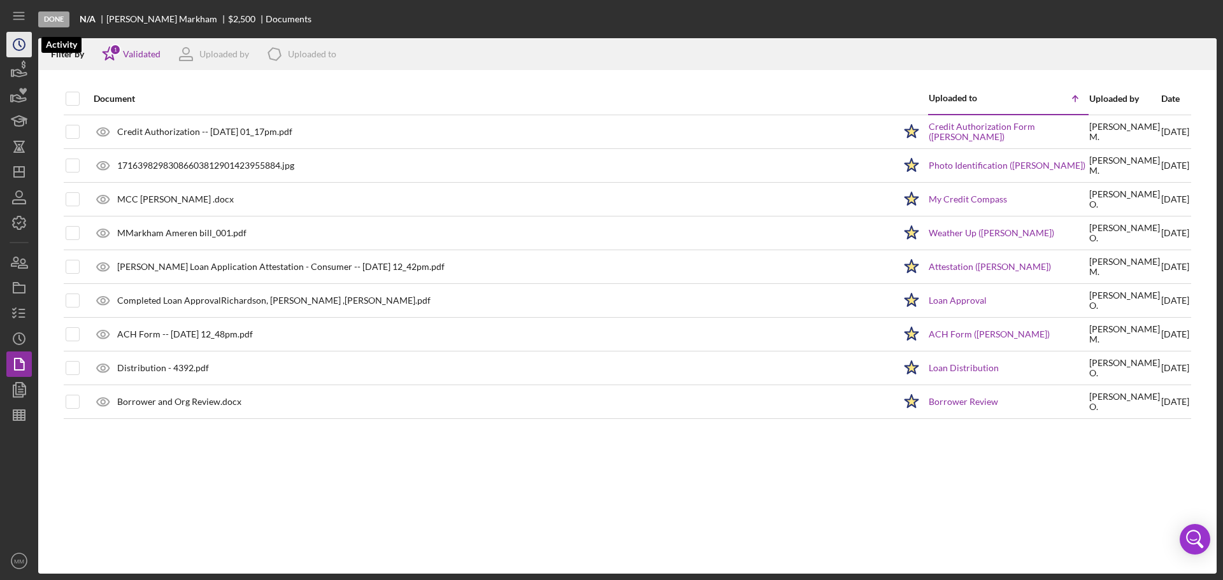
click at [15, 41] on circle "button" at bounding box center [18, 44] width 11 height 11
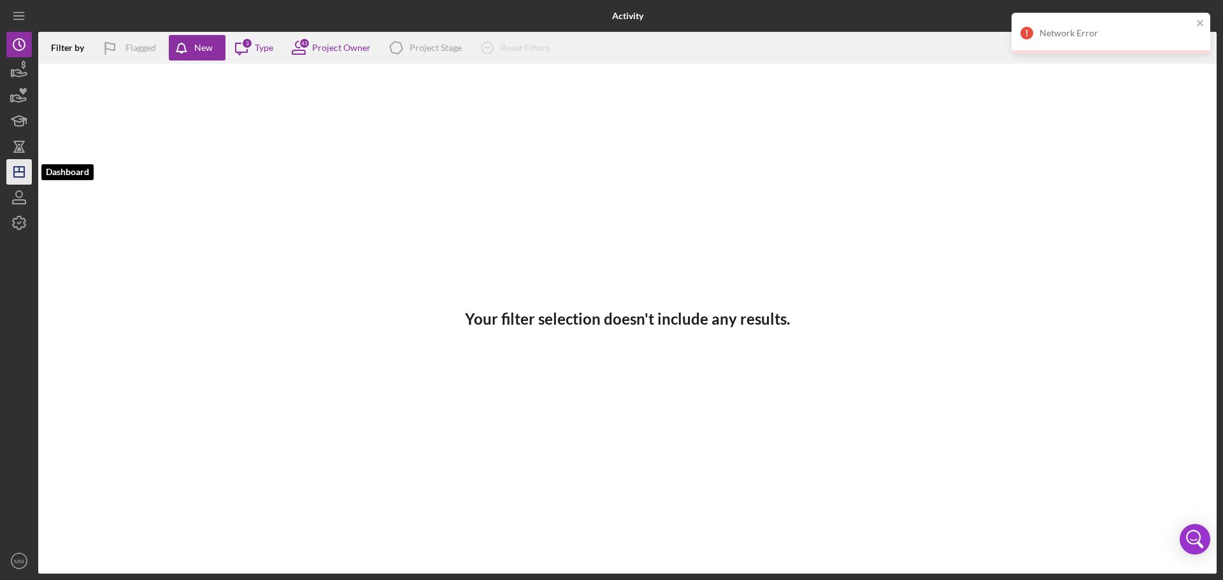
click at [18, 166] on icon "Icon/Dashboard" at bounding box center [19, 172] width 32 height 32
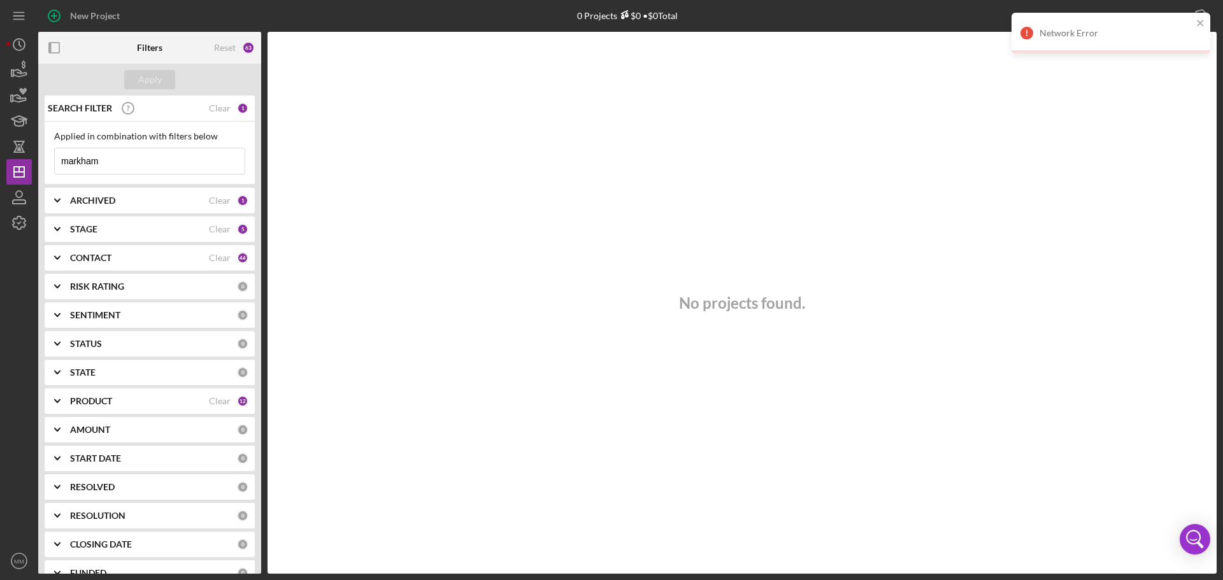
click at [99, 161] on input "markham" at bounding box center [150, 160] width 190 height 25
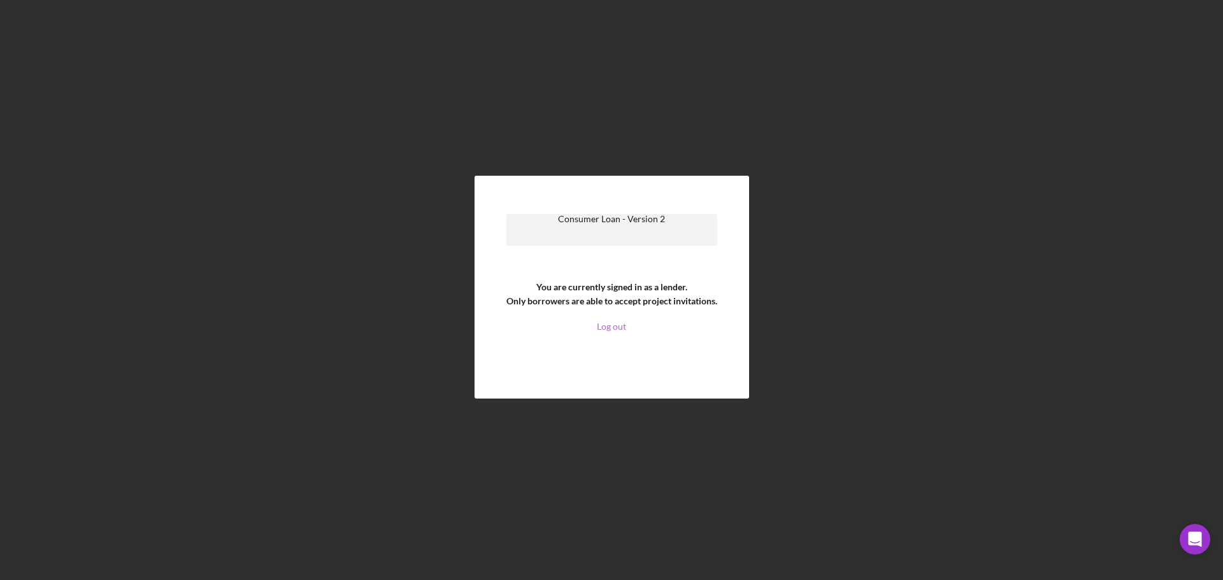
click at [614, 326] on link "Log out" at bounding box center [611, 327] width 29 height 10
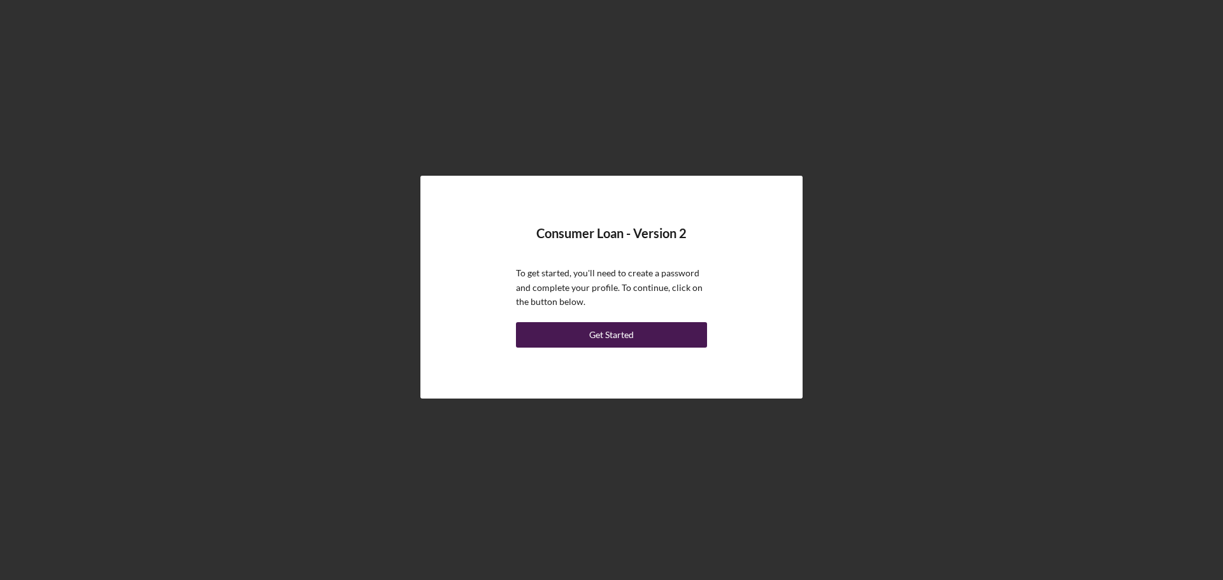
click at [606, 333] on div "Get Started" at bounding box center [611, 334] width 45 height 25
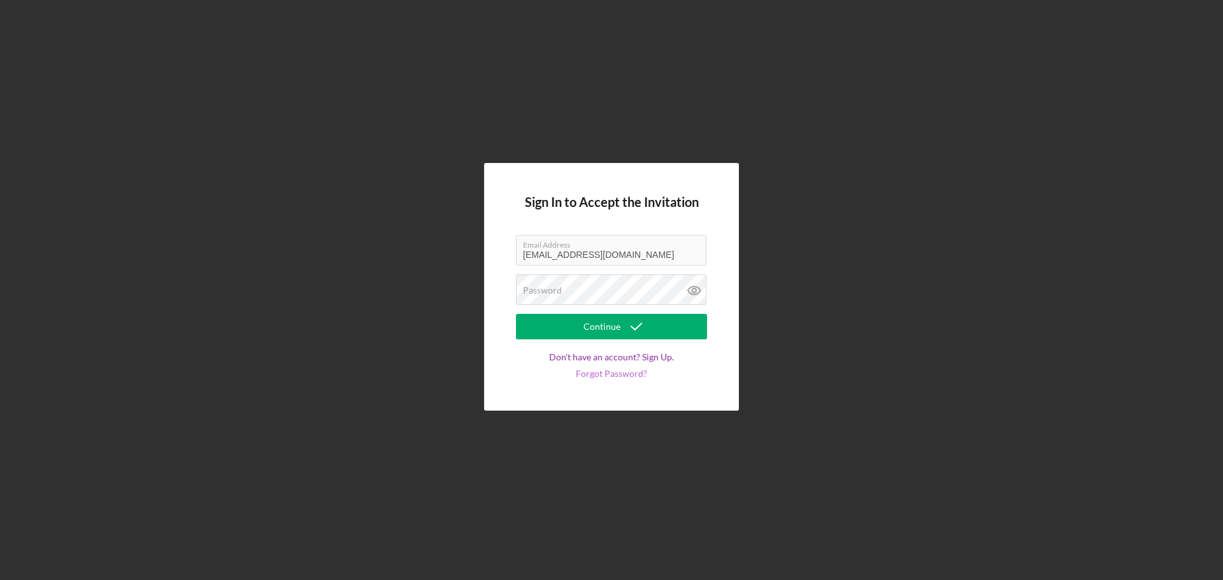
click at [619, 373] on link "Forgot Password?" at bounding box center [611, 374] width 71 height 10
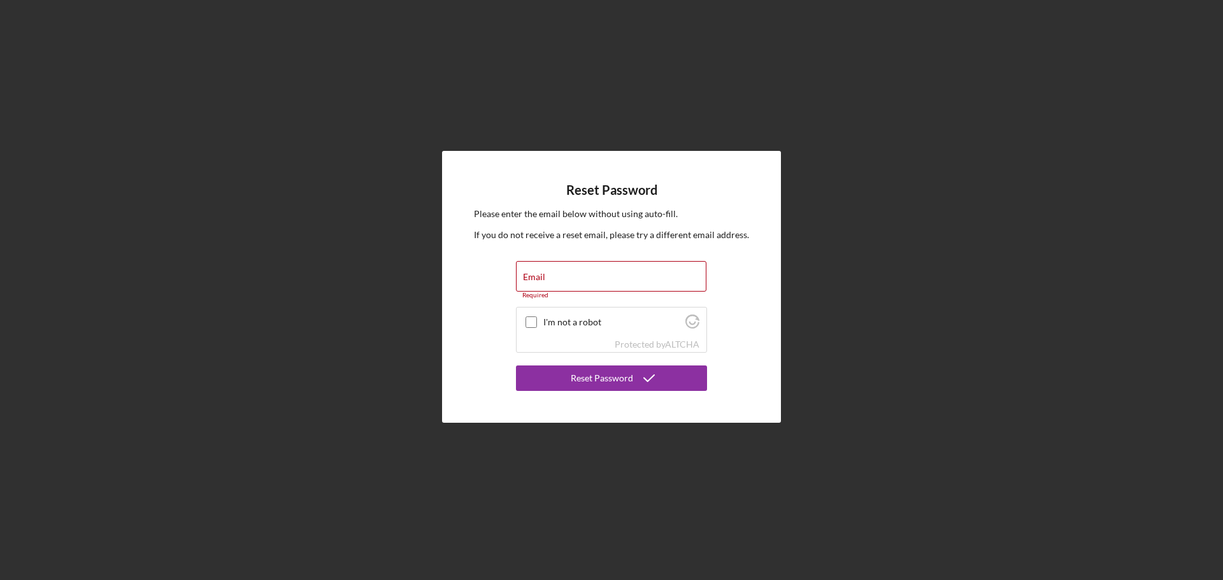
click at [897, 277] on div "Reset Password Please enter the email below without using auto-fill. If you do …" at bounding box center [611, 287] width 1211 height 574
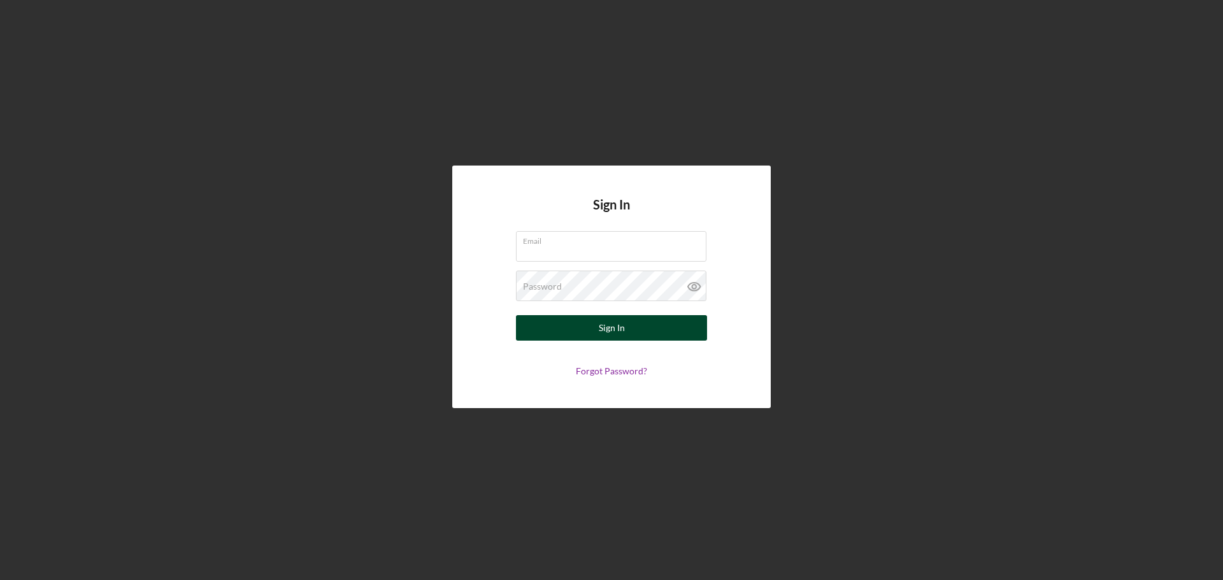
type input "[EMAIL_ADDRESS][DOMAIN_NAME]"
click at [626, 331] on button "Sign In" at bounding box center [611, 327] width 191 height 25
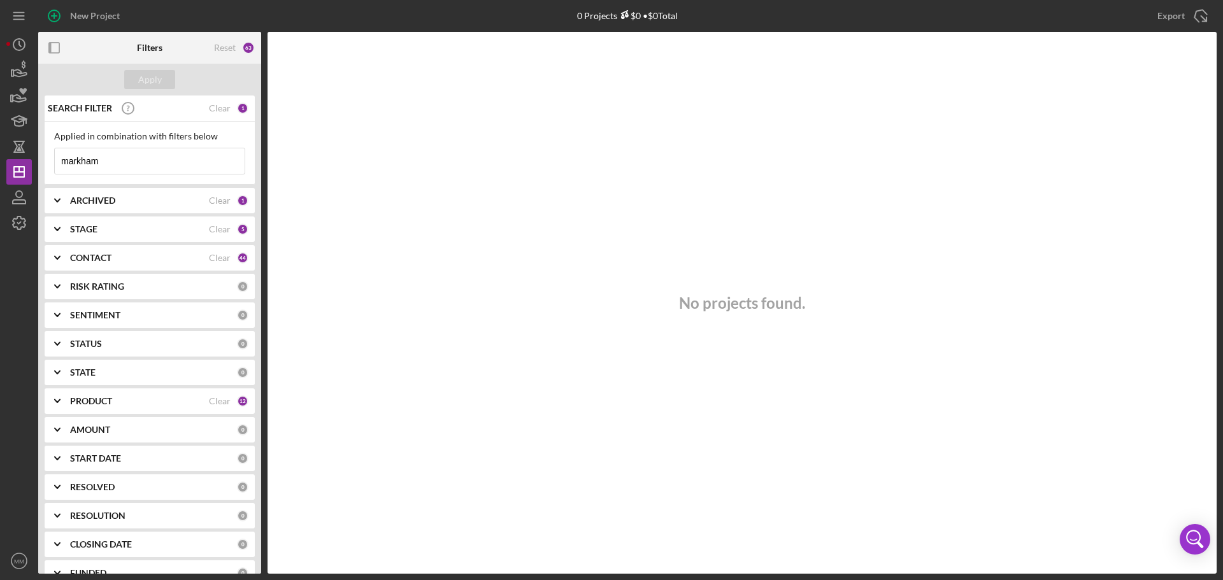
click at [146, 161] on input "markham" at bounding box center [150, 160] width 190 height 25
click at [154, 161] on input "markham" at bounding box center [150, 160] width 190 height 25
drag, startPoint x: 118, startPoint y: 159, endPoint x: 0, endPoint y: 142, distance: 119.1
click at [0, 143] on div "New Project 0 Projects $0 • $0 Total markham Export Icon/Export Filters Reset 6…" at bounding box center [611, 290] width 1223 height 580
click at [145, 87] on div "Apply" at bounding box center [150, 79] width 24 height 19
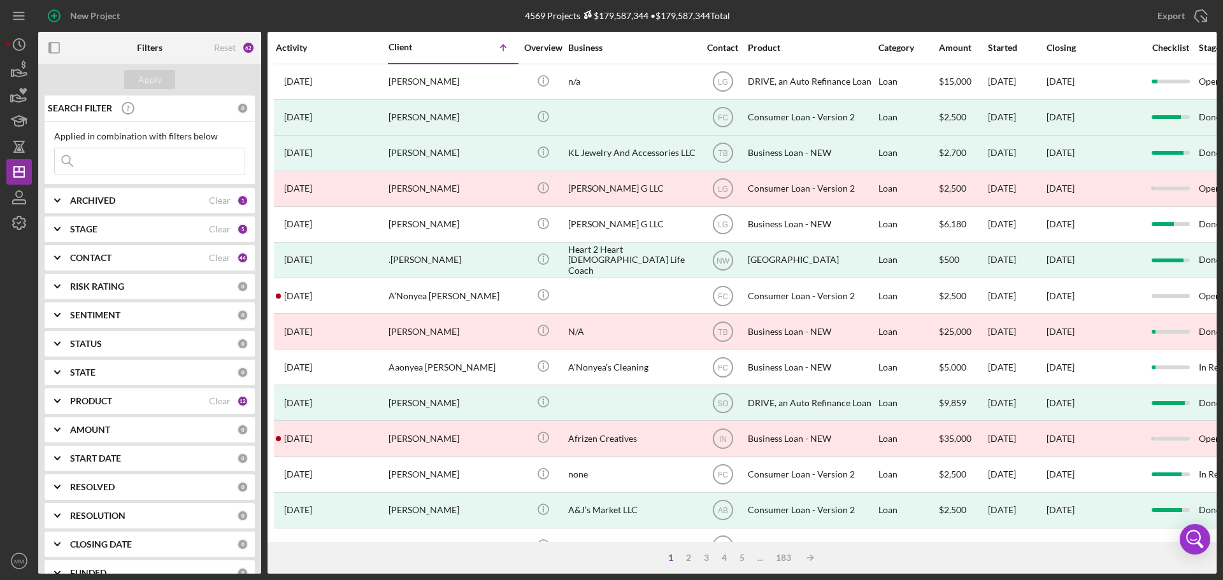
click at [239, 197] on div "1" at bounding box center [242, 200] width 11 height 11
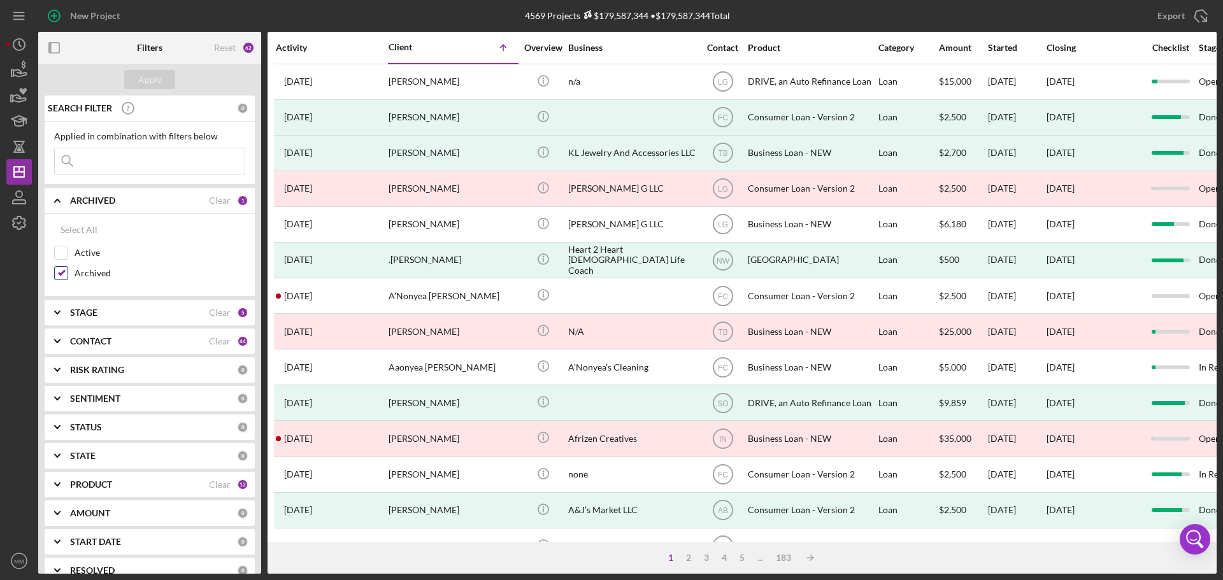
click at [58, 270] on input "Archived" at bounding box center [61, 273] width 13 height 13
checkbox input "false"
click at [62, 254] on input "Active" at bounding box center [61, 253] width 13 height 13
click at [147, 79] on div "Apply" at bounding box center [150, 79] width 24 height 19
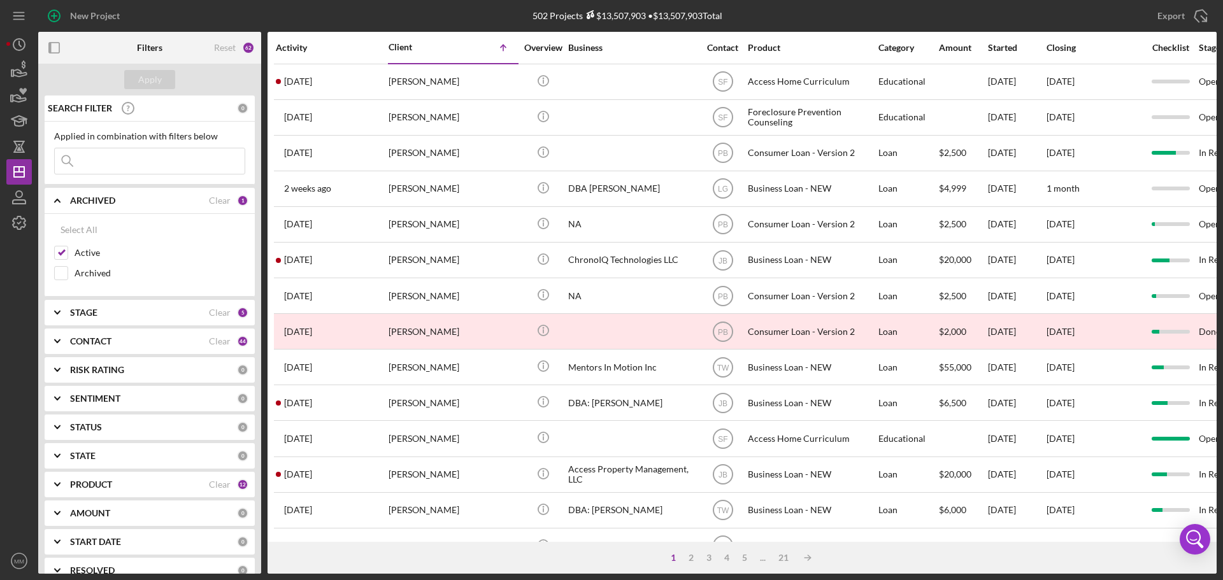
click at [119, 162] on input at bounding box center [150, 160] width 190 height 25
click at [224, 250] on label "Active" at bounding box center [160, 253] width 171 height 13
click at [68, 250] on input "Active" at bounding box center [61, 253] width 13 height 13
checkbox input "false"
click at [126, 173] on input at bounding box center [150, 160] width 190 height 25
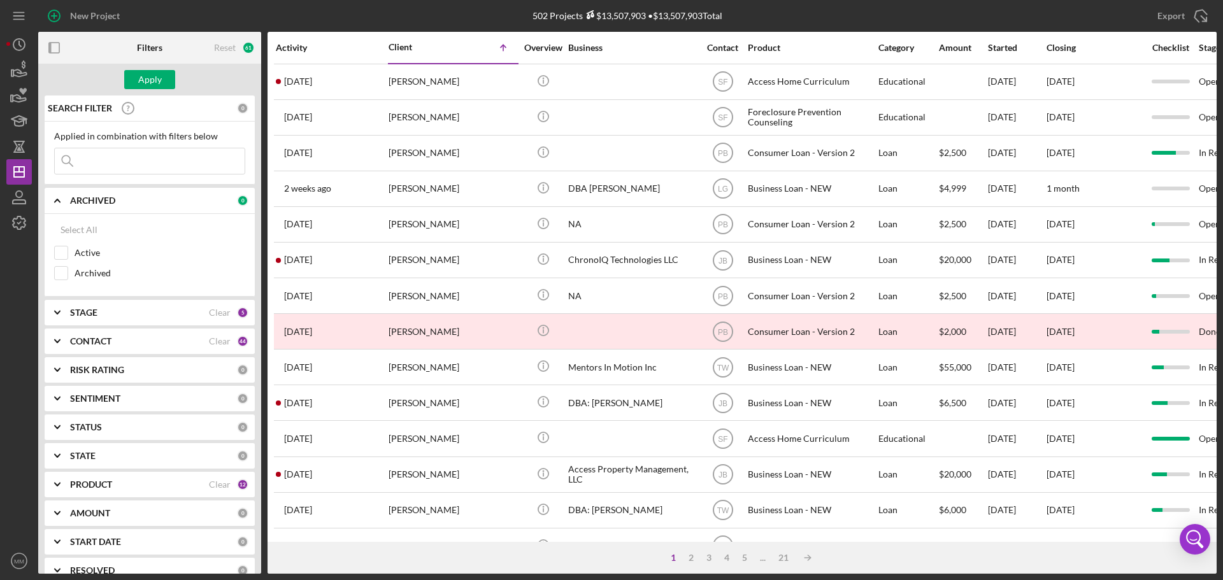
type input "markham"
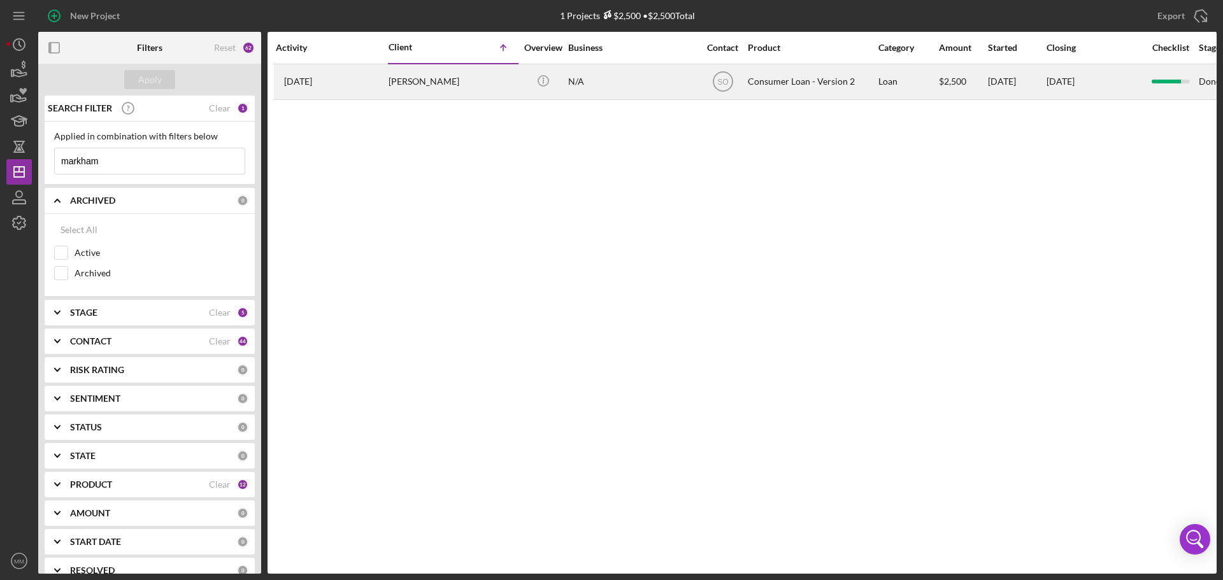
click at [430, 77] on div "Michelle Markham" at bounding box center [452, 82] width 127 height 34
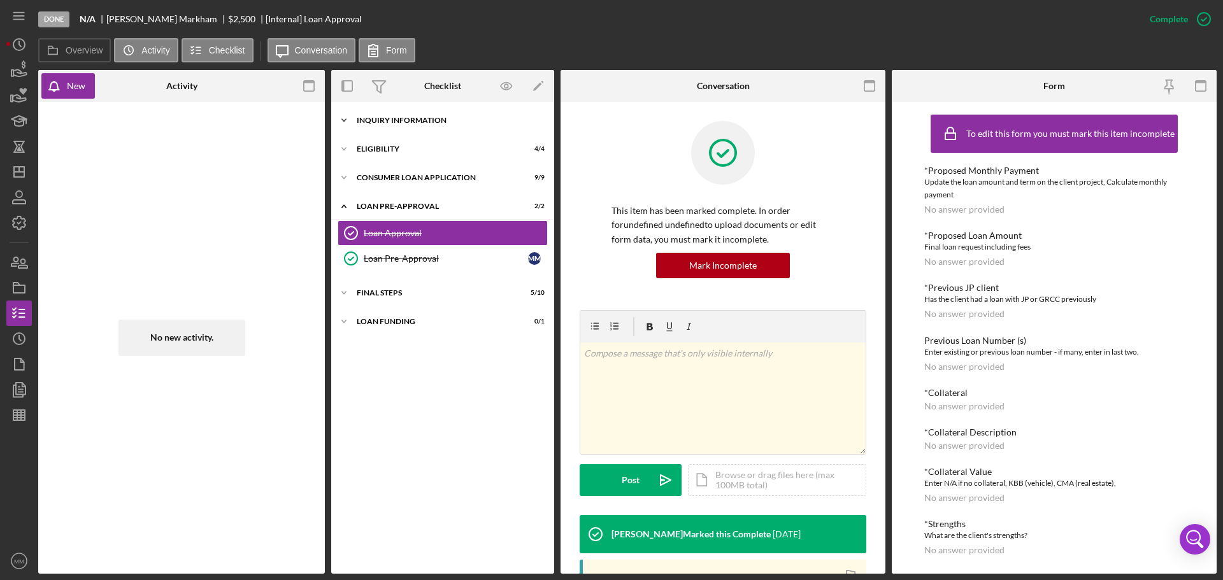
click at [349, 122] on icon "Icon/Expander" at bounding box center [343, 120] width 25 height 25
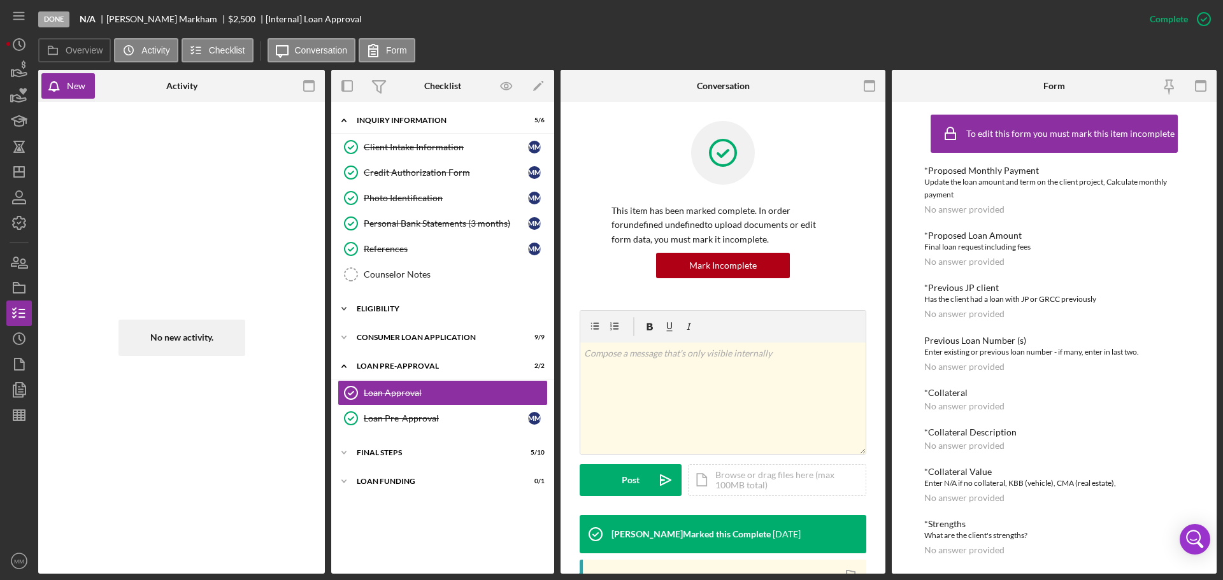
click at [348, 307] on icon "Icon/Expander" at bounding box center [343, 308] width 25 height 25
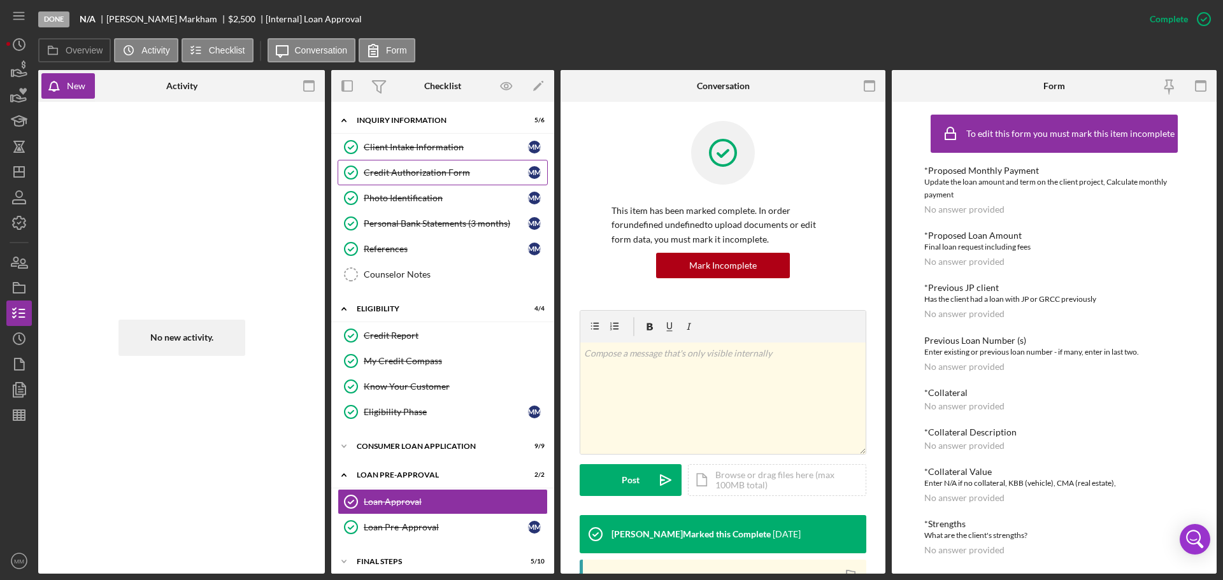
click at [424, 172] on div "Credit Authorization Form" at bounding box center [446, 173] width 164 height 10
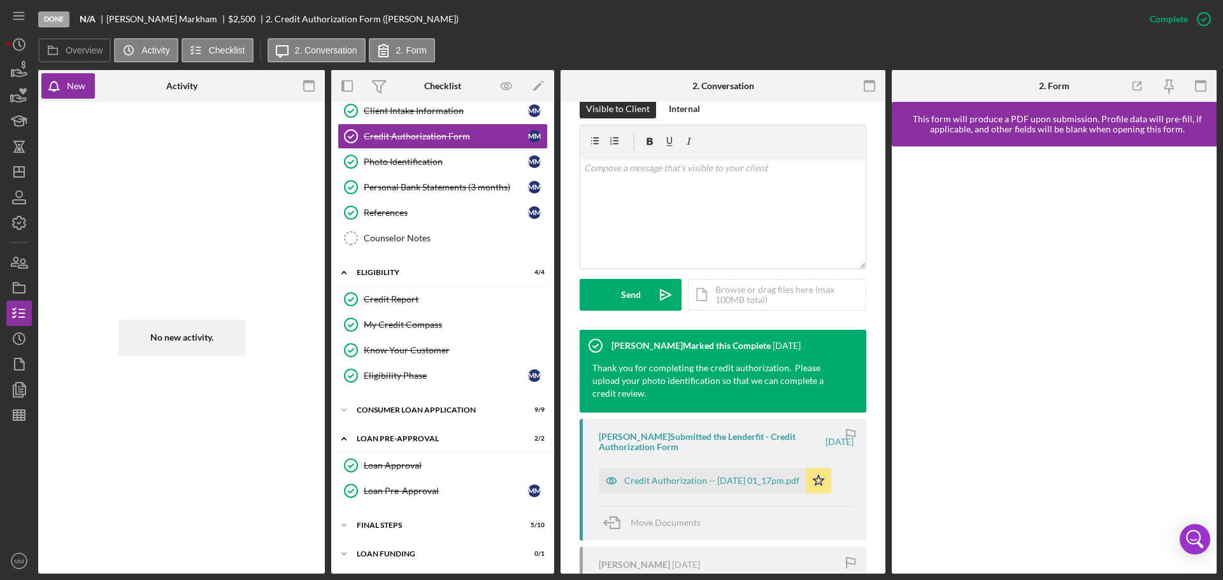
scroll to position [275, 0]
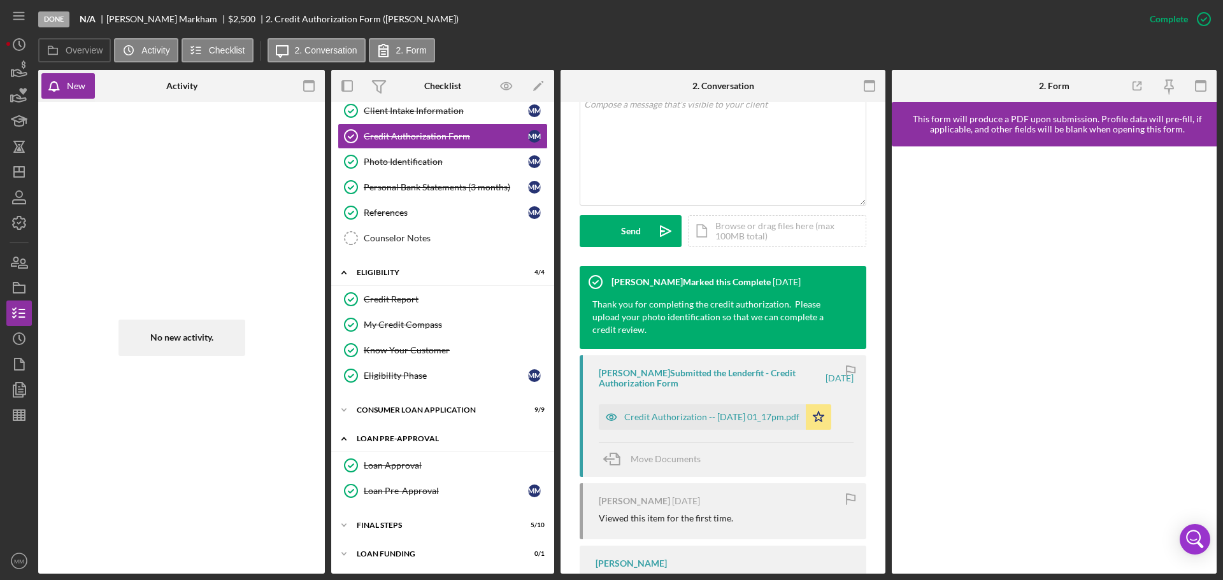
click at [344, 437] on icon "Icon/Expander" at bounding box center [343, 438] width 25 height 25
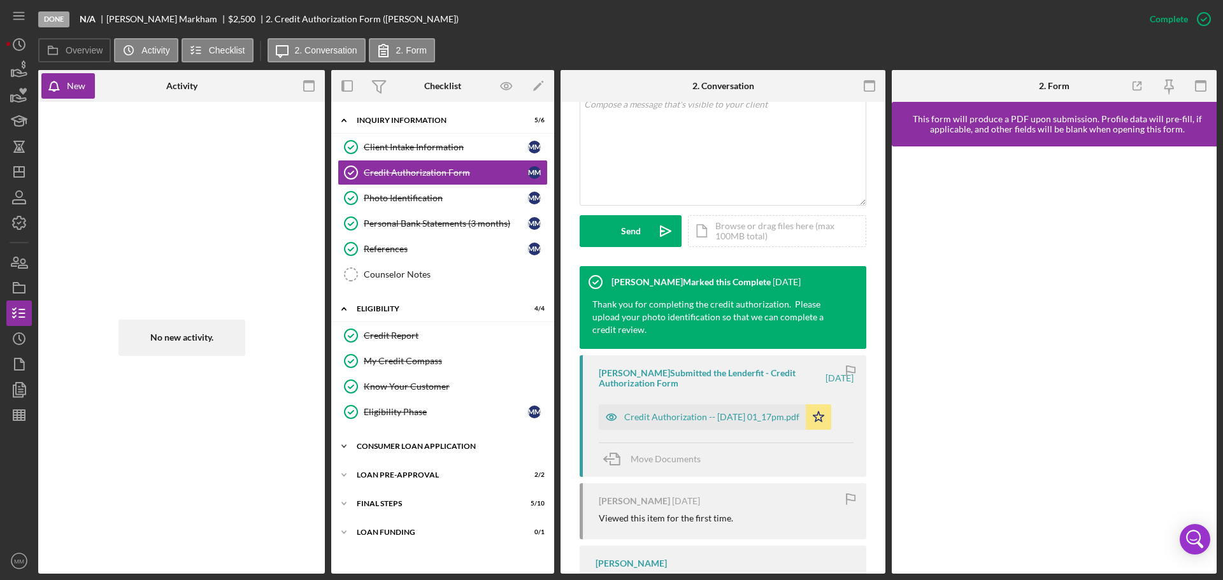
click at [347, 440] on icon "Icon/Expander" at bounding box center [343, 446] width 25 height 25
click at [417, 447] on div "Consumer Loan Application" at bounding box center [448, 447] width 182 height 8
click at [347, 473] on icon "Icon/Expander" at bounding box center [343, 475] width 25 height 25
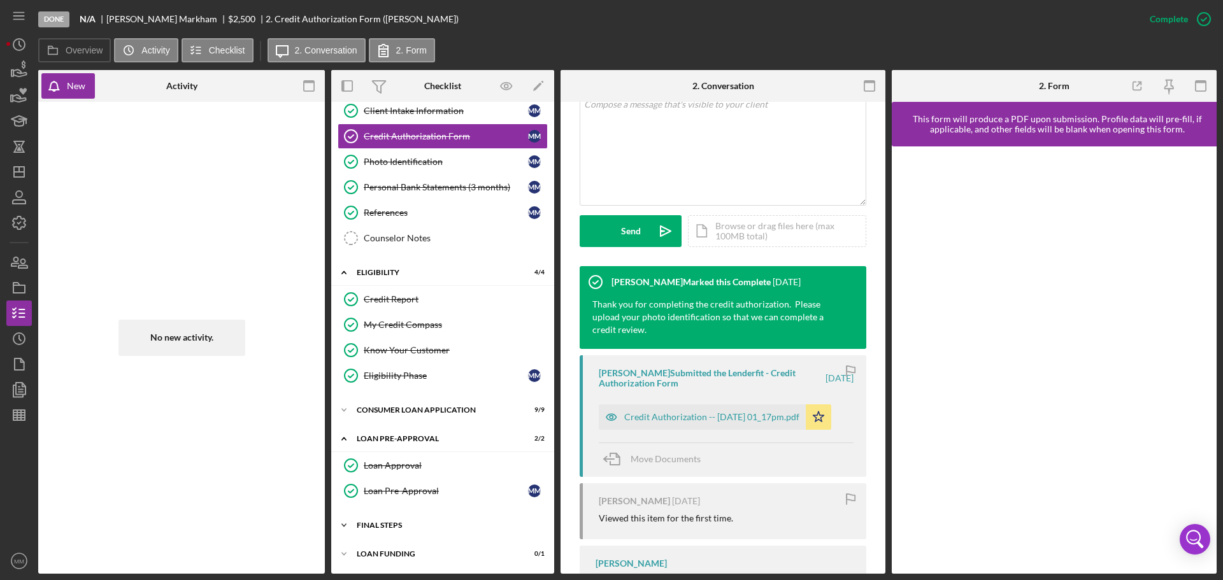
click at [343, 528] on icon "Icon/Expander" at bounding box center [343, 525] width 25 height 25
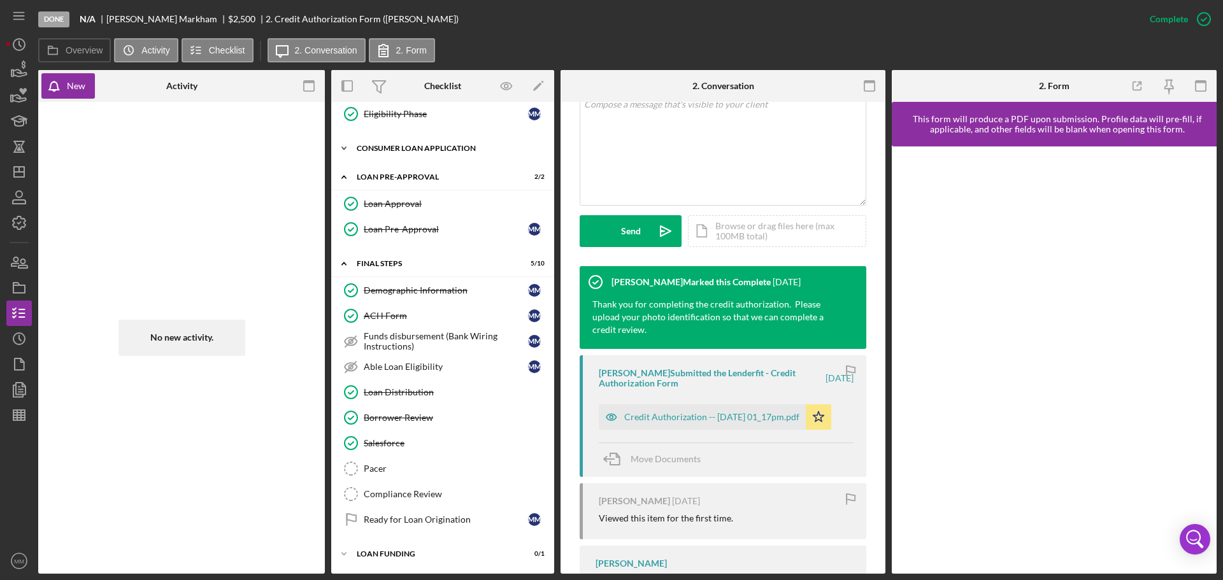
scroll to position [0, 0]
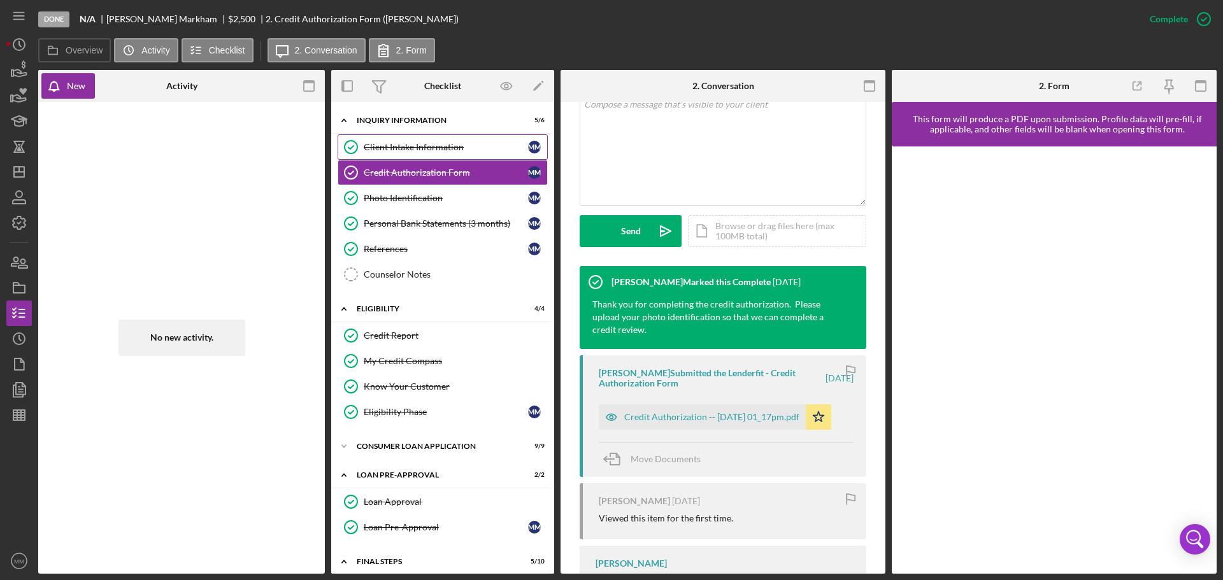
click at [426, 147] on div "Client Intake Information" at bounding box center [446, 147] width 164 height 10
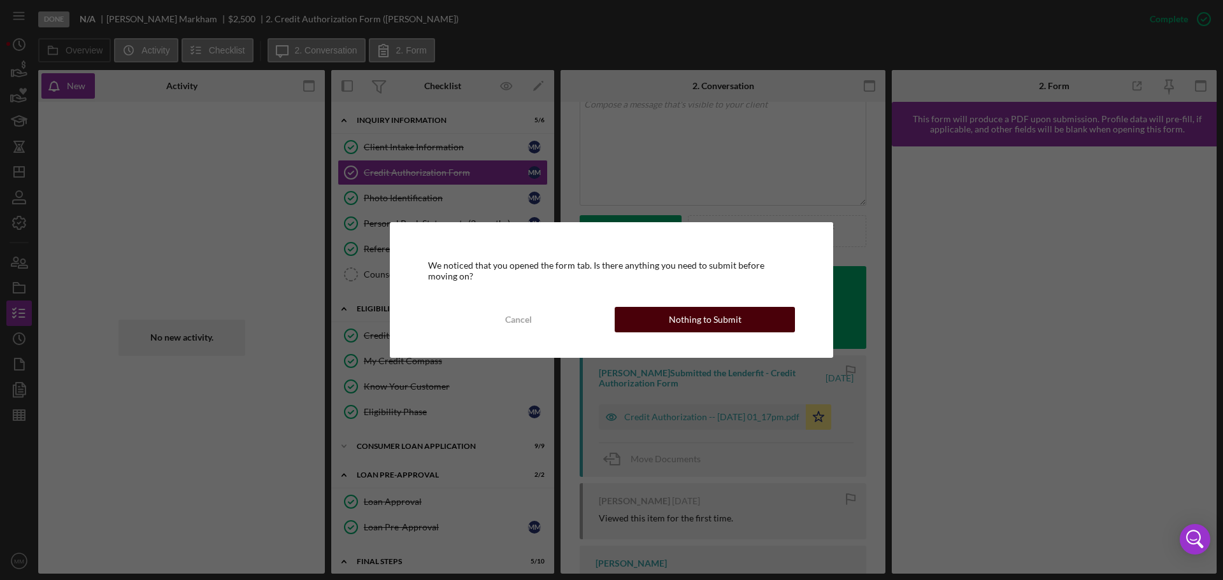
click at [669, 322] on button "Nothing to Submit" at bounding box center [705, 319] width 180 height 25
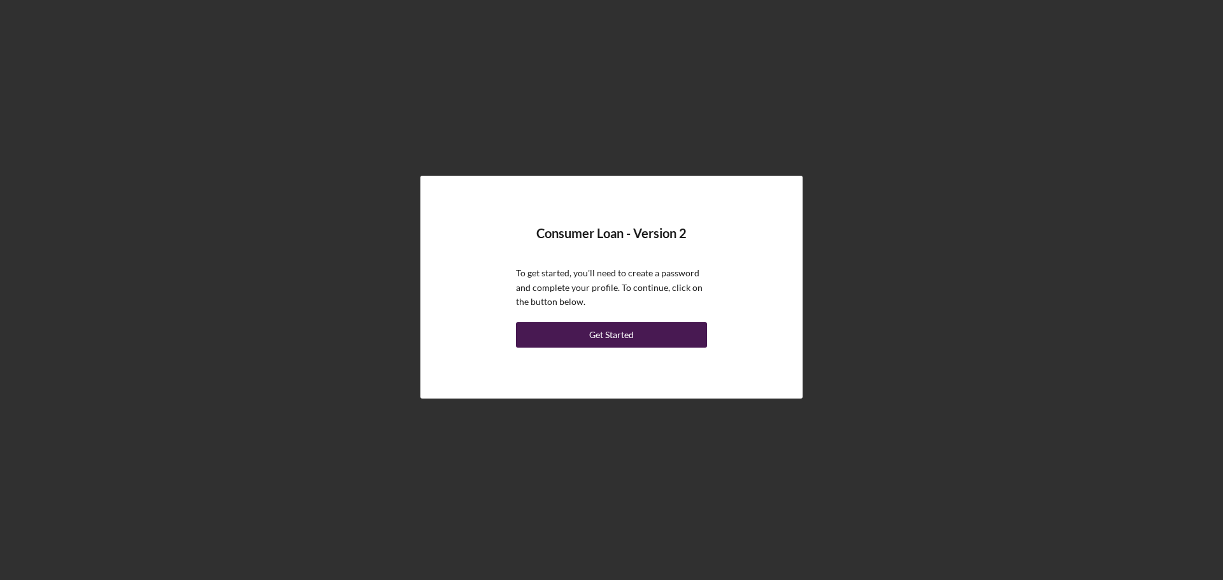
click at [614, 335] on div "Get Started" at bounding box center [611, 334] width 45 height 25
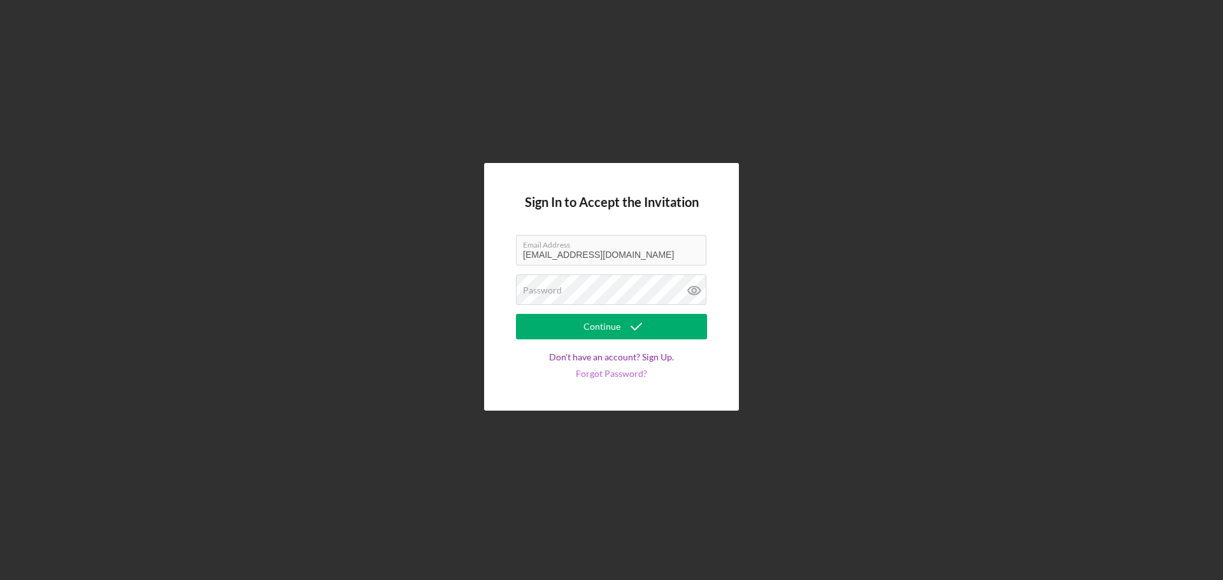
click at [588, 375] on link "Forgot Password?" at bounding box center [611, 374] width 71 height 10
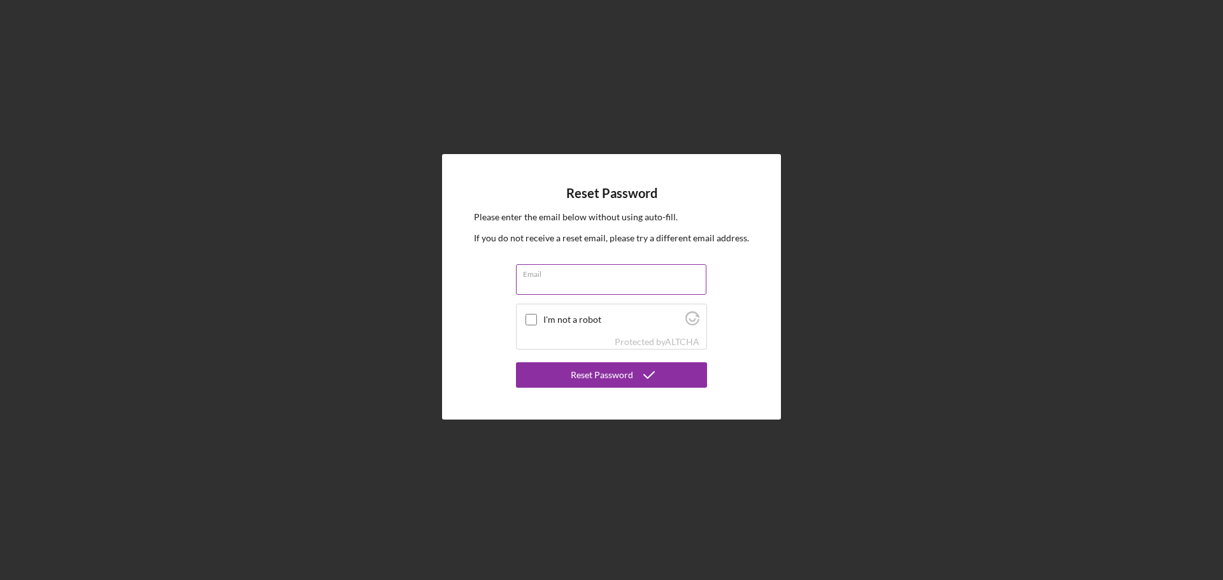
click at [556, 284] on input "Email" at bounding box center [611, 279] width 191 height 31
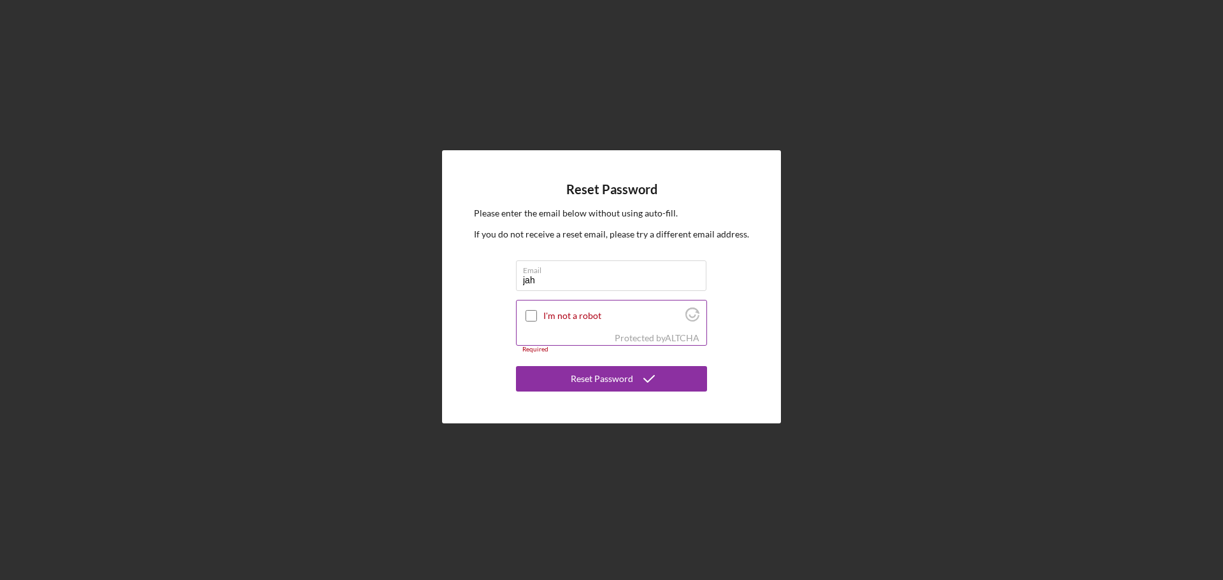
type input "[EMAIL_ADDRESS][DOMAIN_NAME]"
click at [528, 318] on input "I'm not a robot" at bounding box center [531, 315] width 11 height 11
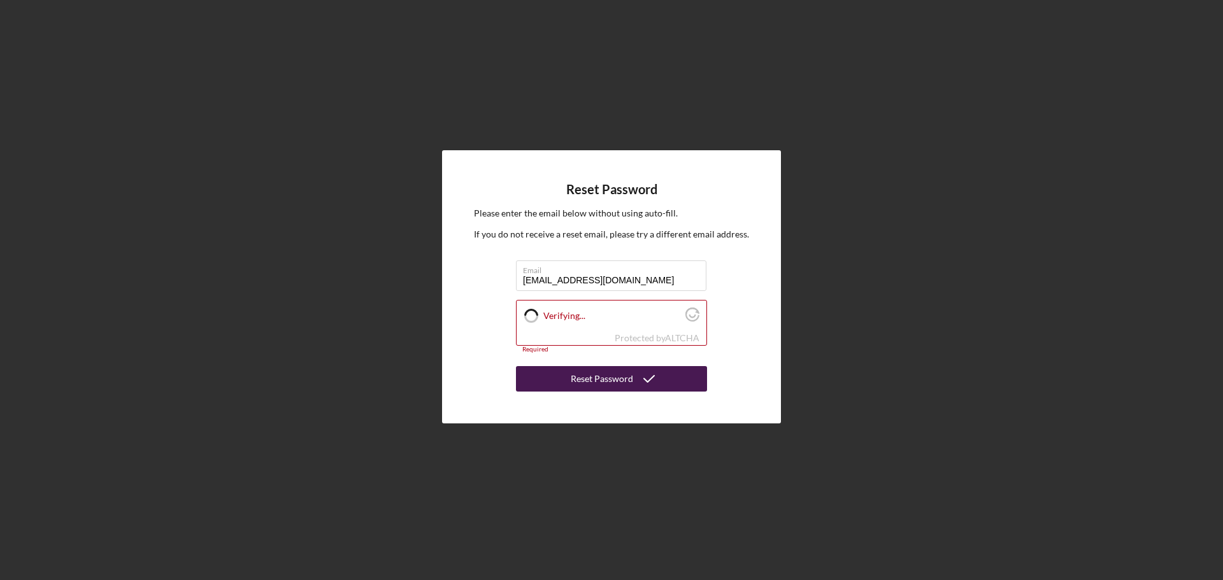
checkbox input "true"
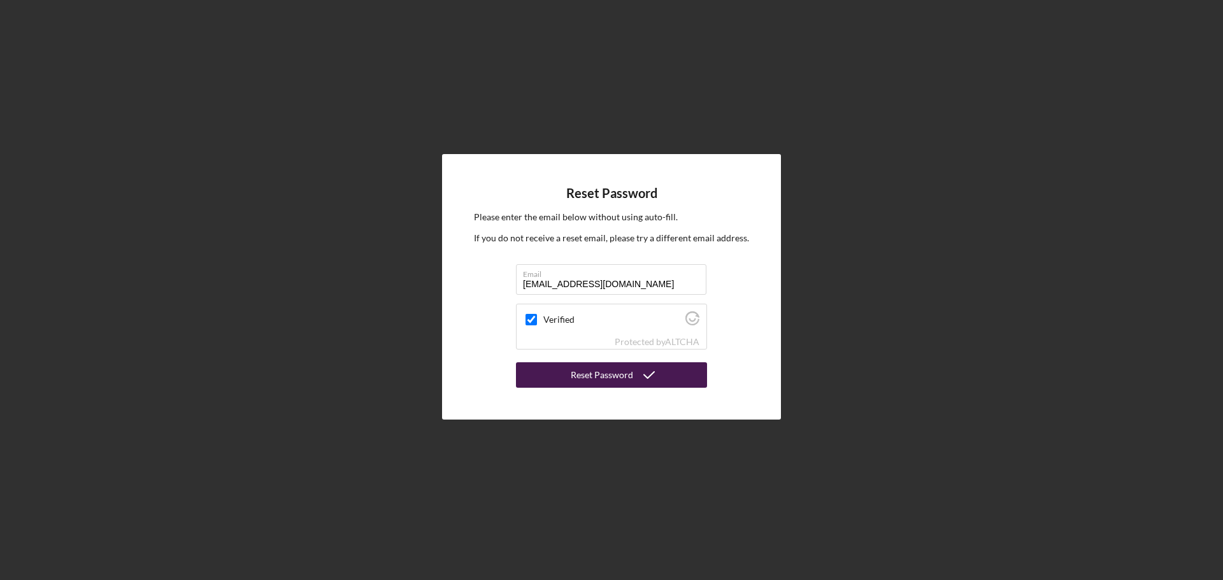
click at [619, 384] on div "Reset Password" at bounding box center [602, 375] width 62 height 25
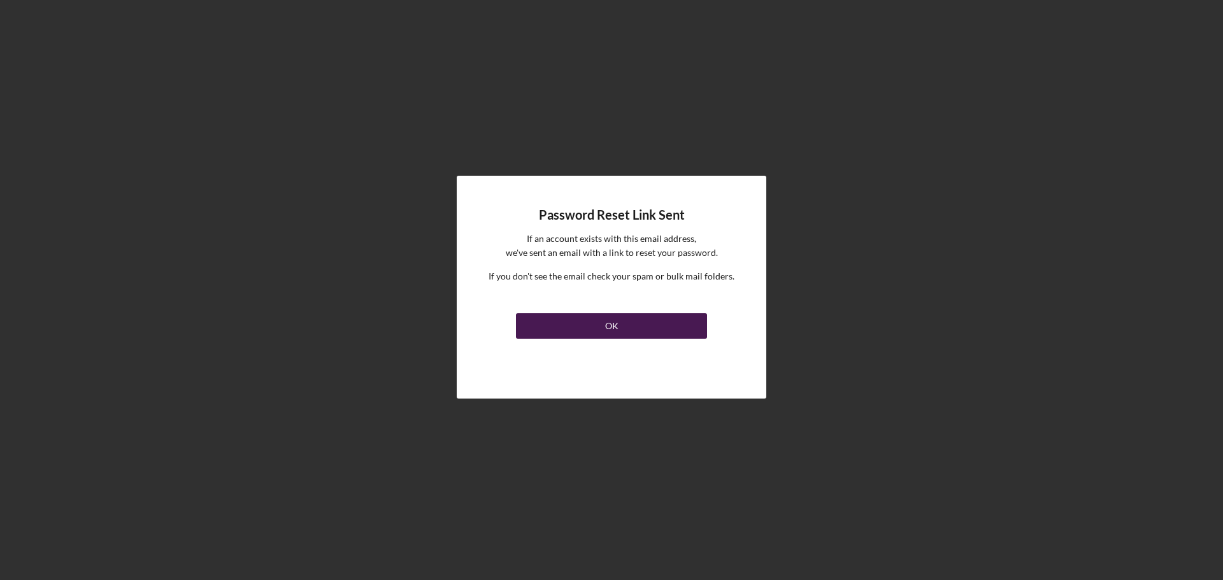
click at [631, 324] on button "OK" at bounding box center [611, 325] width 191 height 25
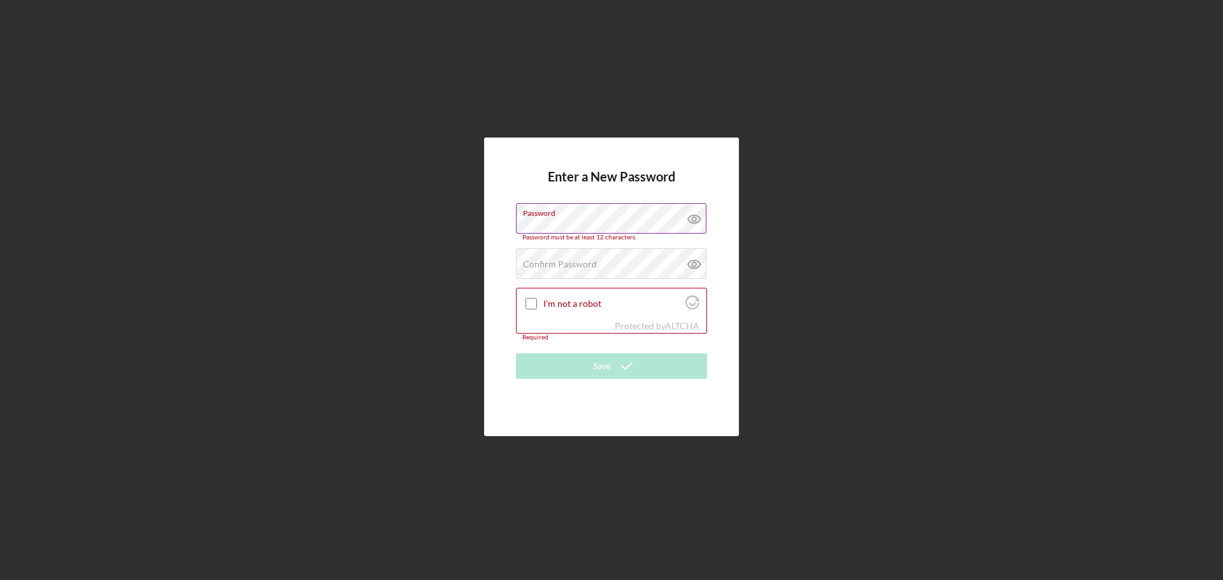
click at [691, 222] on icon at bounding box center [695, 219] width 32 height 32
click at [595, 237] on div "Password must be at least 12 characters." at bounding box center [611, 238] width 191 height 8
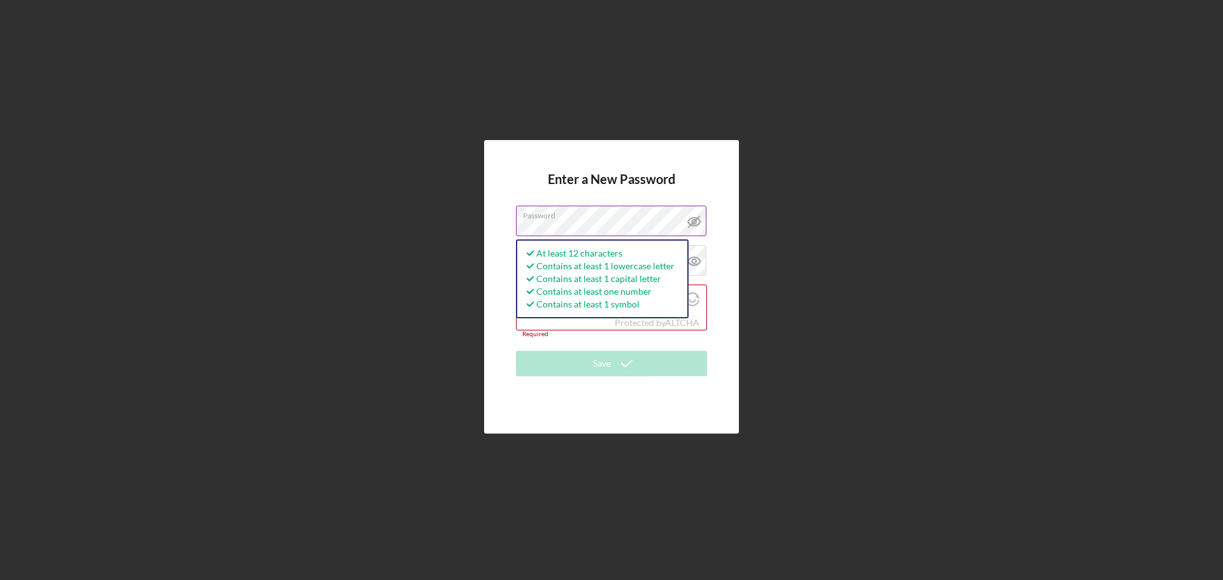
drag, startPoint x: 951, startPoint y: 333, endPoint x: 944, endPoint y: 331, distance: 6.7
click at [951, 333] on div "Enter a New Password Password At least 12 characters Contains at least 1 lowerc…" at bounding box center [611, 287] width 1211 height 574
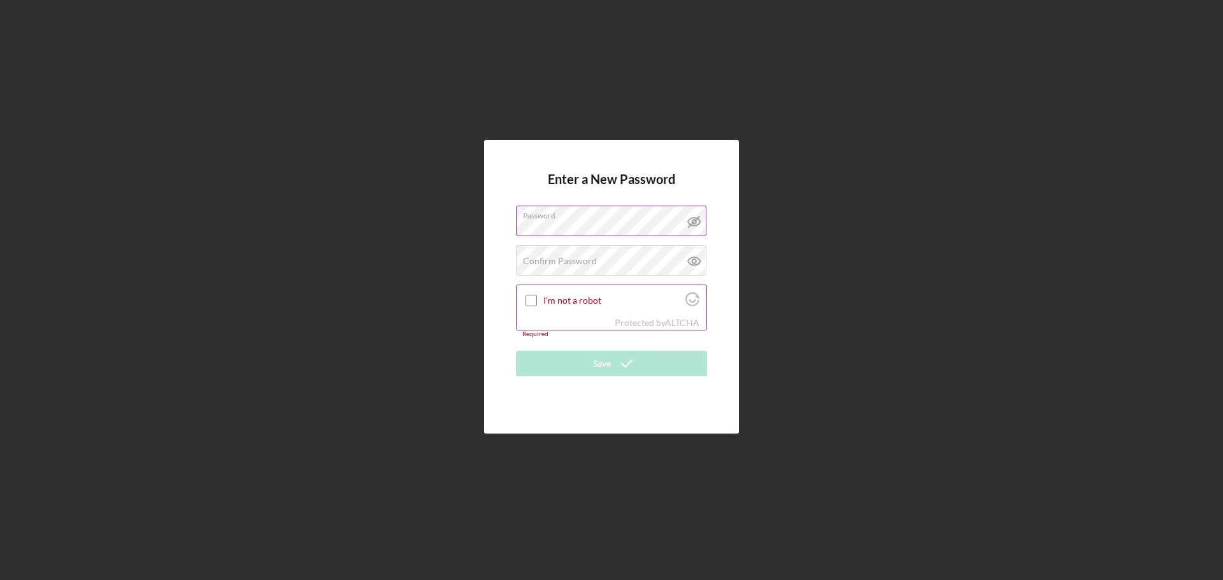
click at [530, 294] on div at bounding box center [531, 300] width 15 height 15
click at [556, 265] on label "Confirm Password" at bounding box center [560, 261] width 74 height 10
click at [688, 259] on icon at bounding box center [695, 261] width 32 height 32
click at [529, 301] on input "I'm not a robot" at bounding box center [531, 300] width 11 height 11
checkbox input "true"
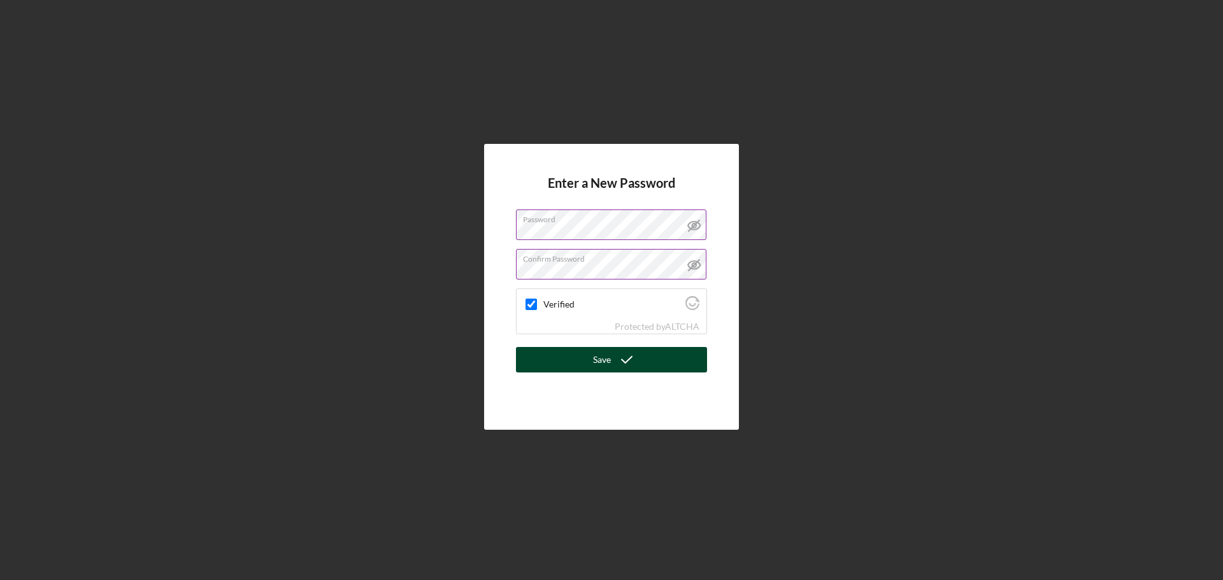
click at [600, 358] on div "Save" at bounding box center [602, 359] width 18 height 25
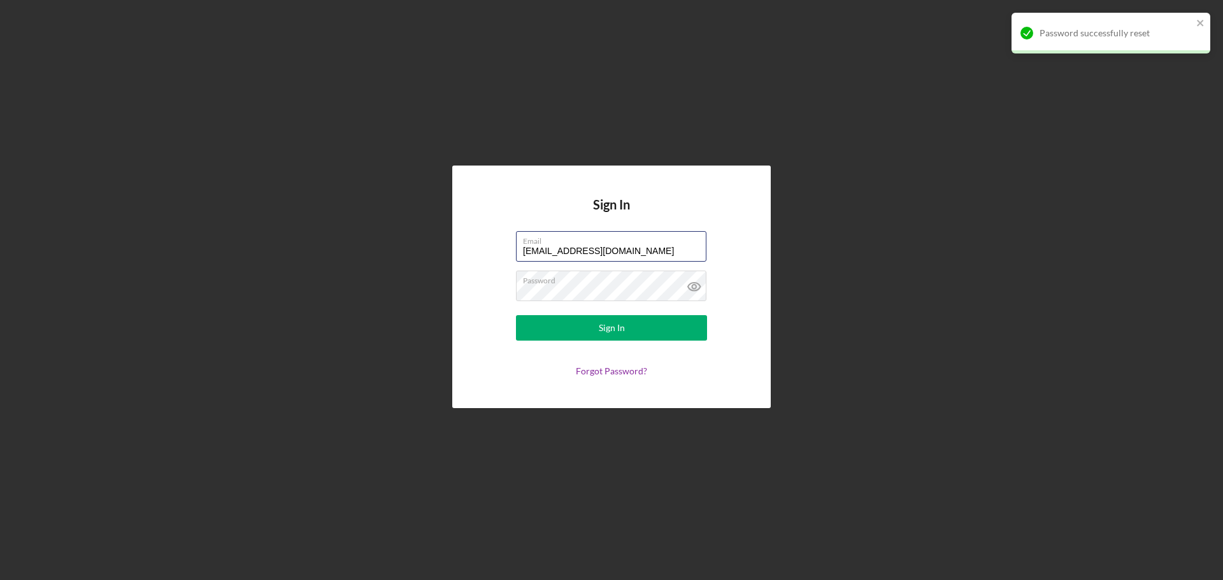
type input "[EMAIL_ADDRESS][DOMAIN_NAME]"
click at [1114, 232] on div "Sign In Email [EMAIL_ADDRESS][DOMAIN_NAME] Password Sign In Forgot Password?" at bounding box center [611, 287] width 1211 height 574
click at [645, 332] on button "Sign In" at bounding box center [611, 327] width 191 height 25
